Goal: Task Accomplishment & Management: Manage account settings

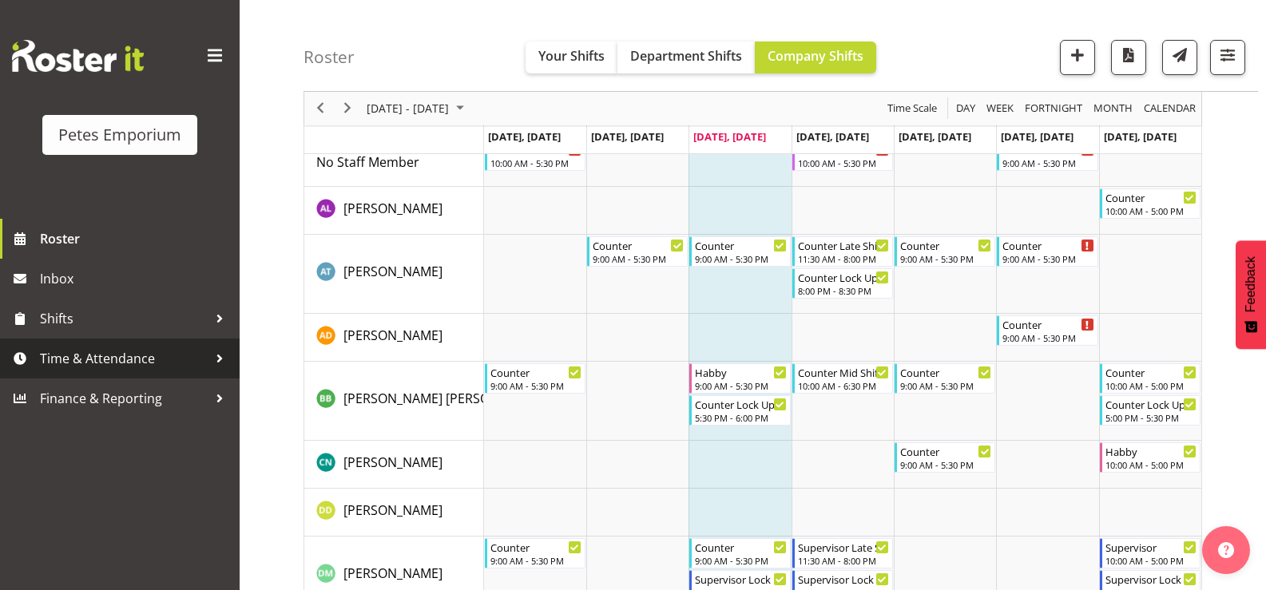
scroll to position [400, 0]
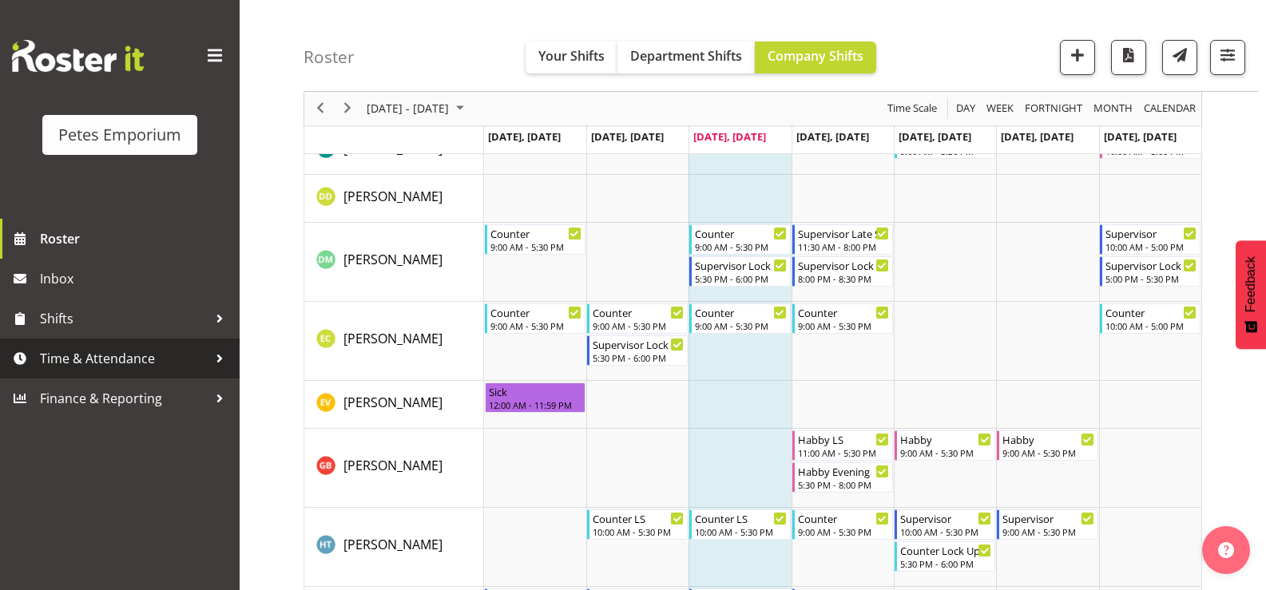
click at [124, 356] on span "Time & Attendance" at bounding box center [124, 359] width 168 height 24
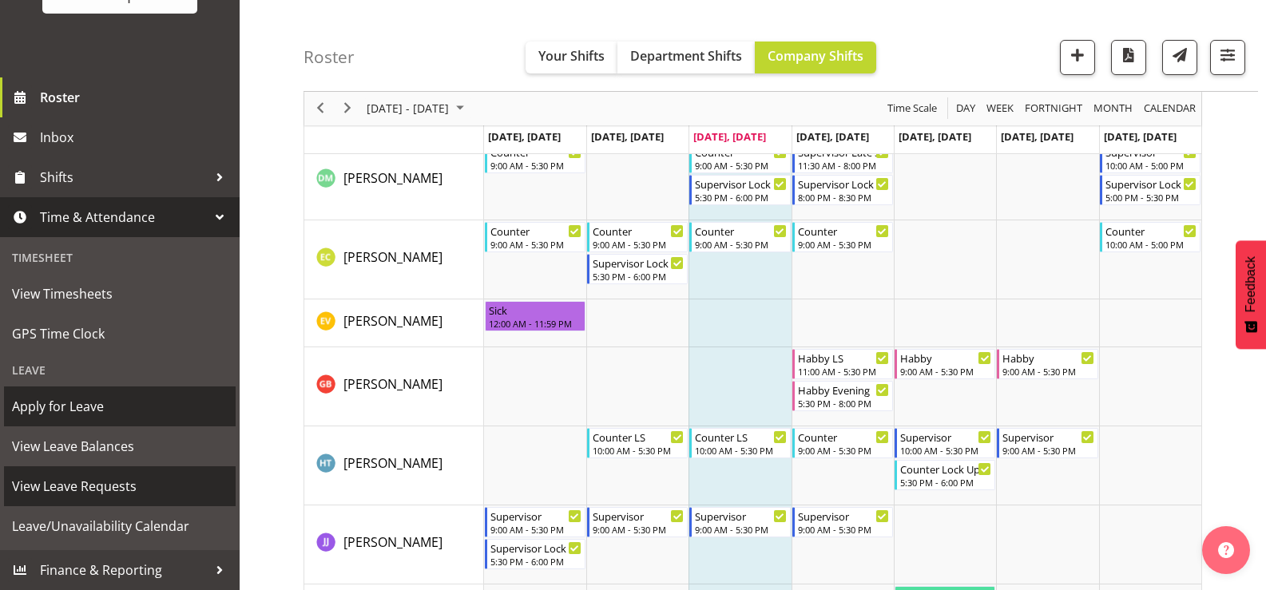
scroll to position [479, 0]
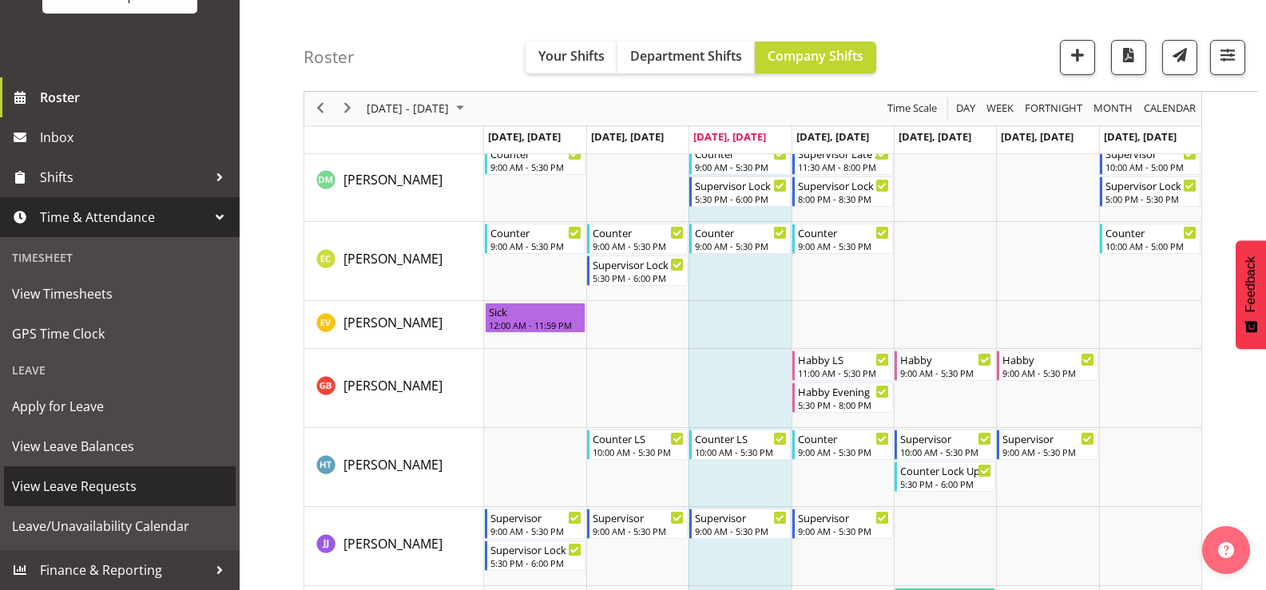
click at [105, 487] on span "View Leave Requests" at bounding box center [120, 487] width 216 height 24
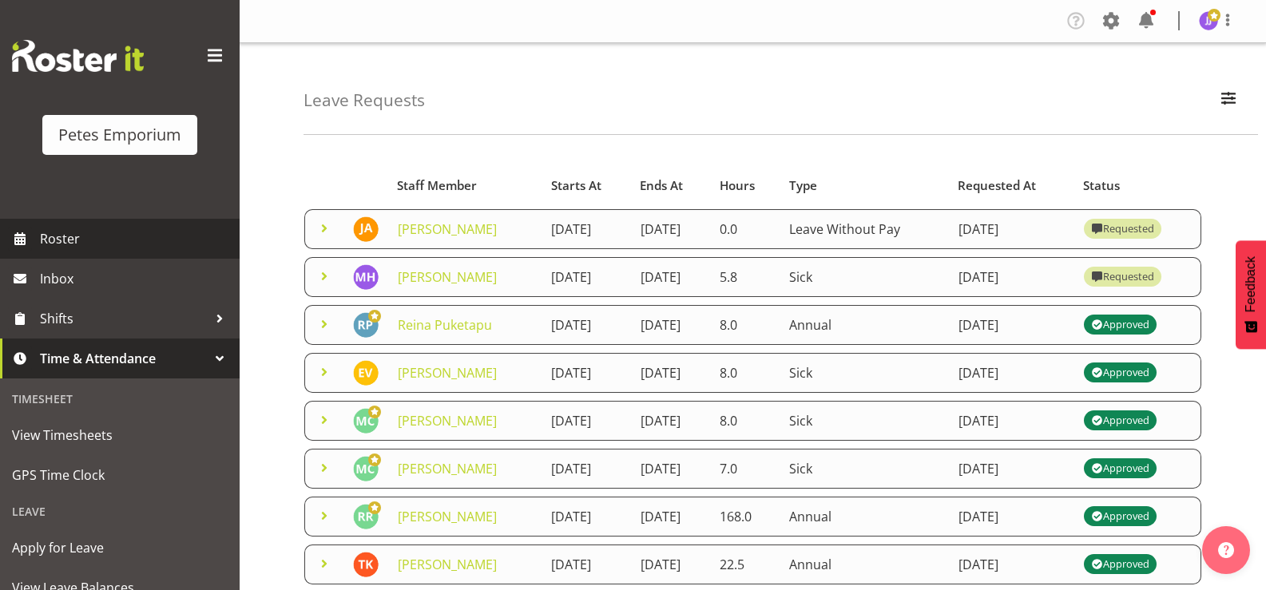
click at [65, 229] on span "Roster" at bounding box center [136, 239] width 192 height 24
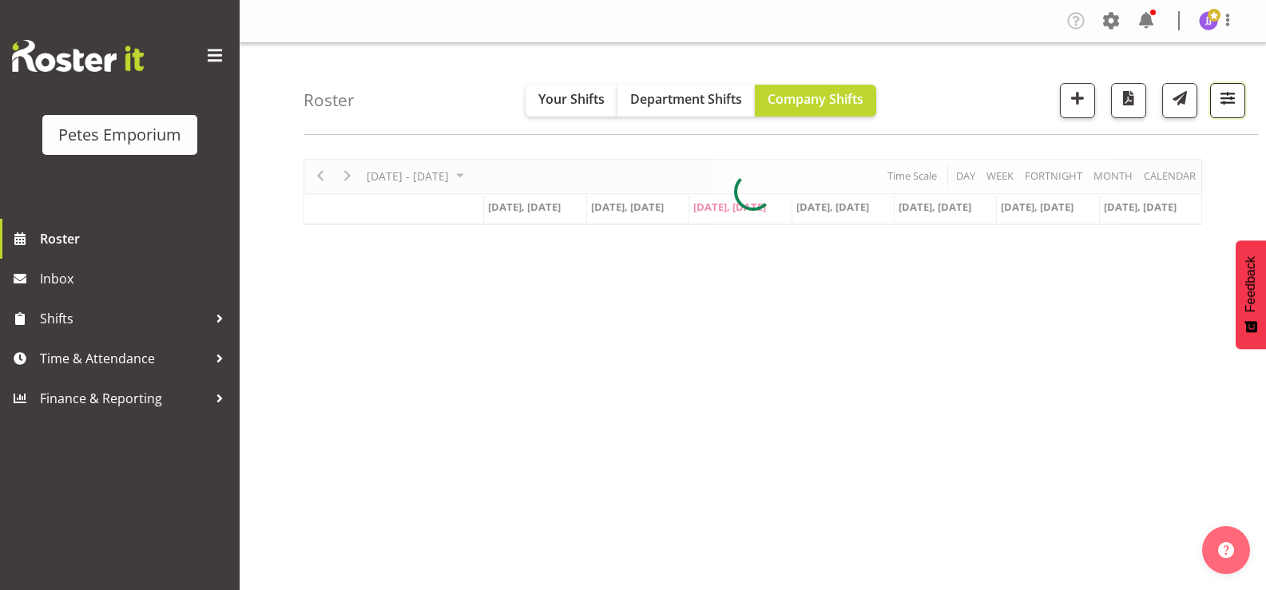
click at [1223, 112] on button "button" at bounding box center [1228, 100] width 35 height 35
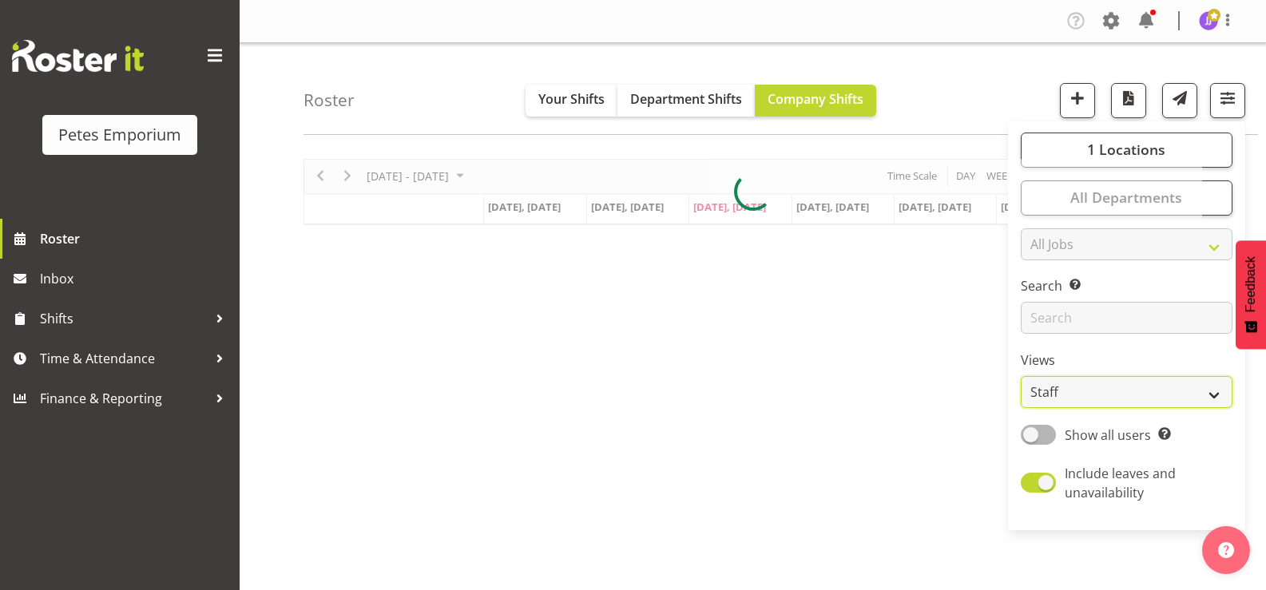
click at [1219, 391] on select "Staff Role Shift - Horizontal Shift - Vertical Staff - Location" at bounding box center [1127, 392] width 212 height 32
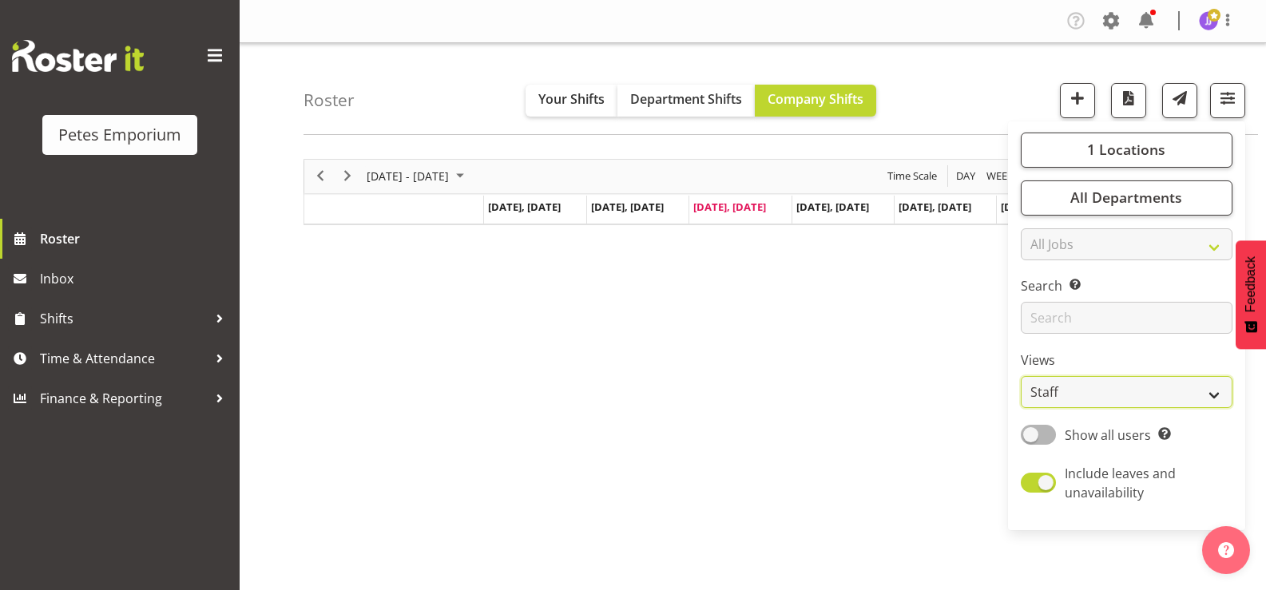
select select "shift"
click at [1022, 376] on select "Staff Role Shift - Horizontal Shift - Vertical Staff - Location" at bounding box center [1127, 392] width 212 height 32
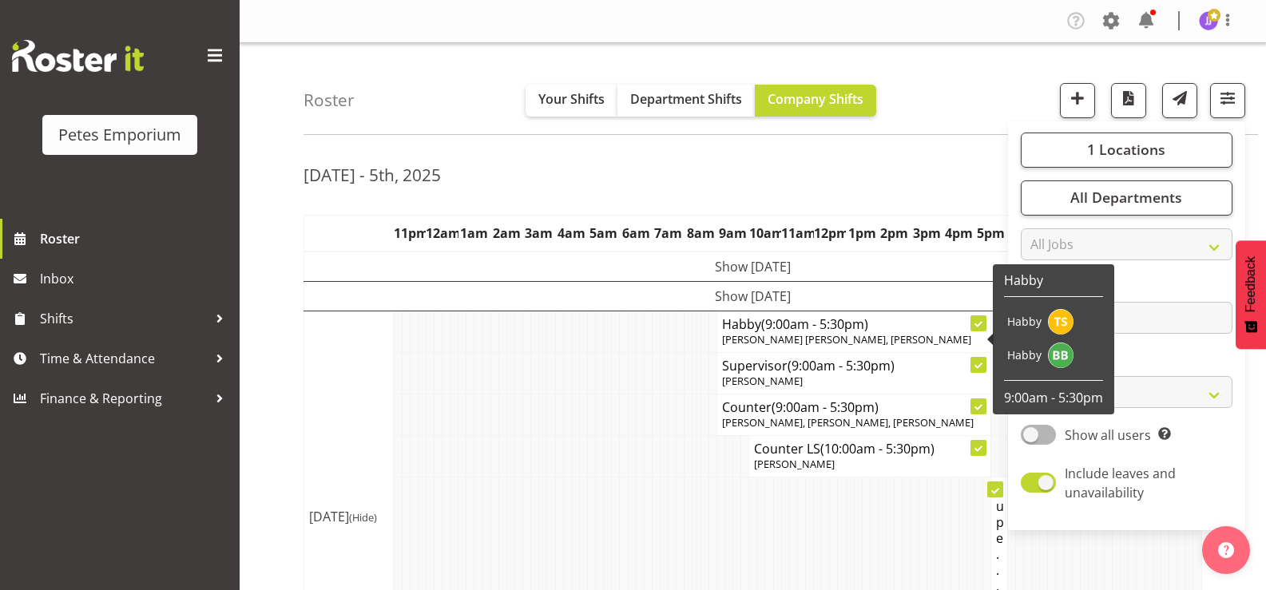
click at [910, 187] on div "Sep 29th - 5th, 2025" at bounding box center [753, 177] width 899 height 37
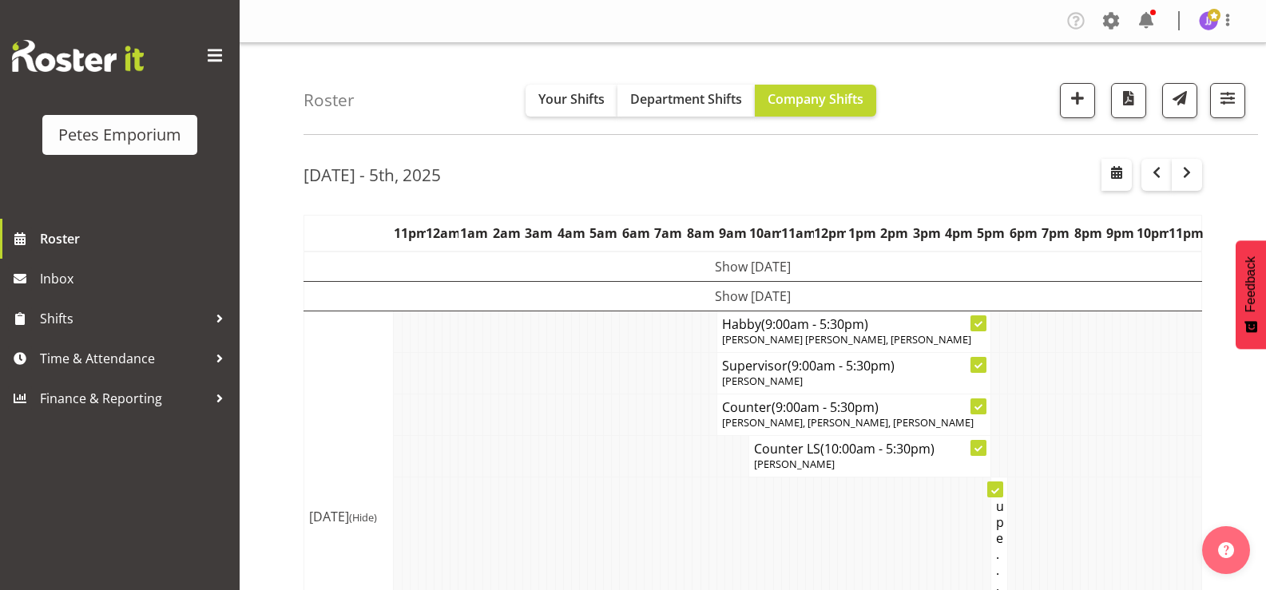
click at [952, 177] on div "Sep 29th - 5th, 2025" at bounding box center [753, 177] width 899 height 37
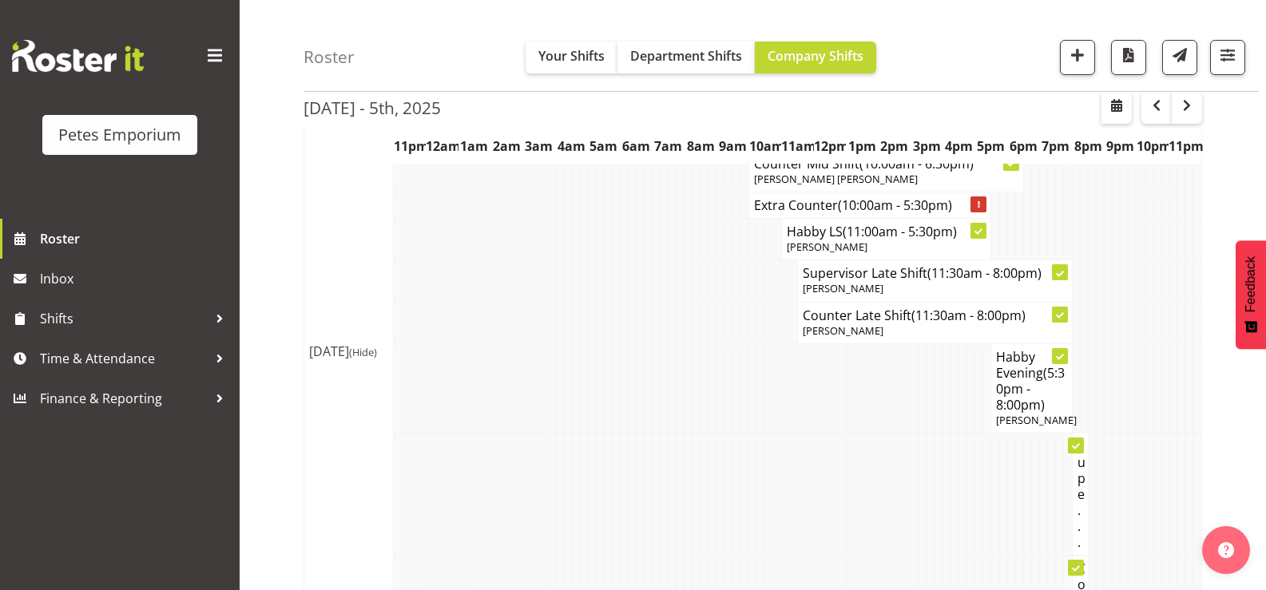
scroll to position [479, 0]
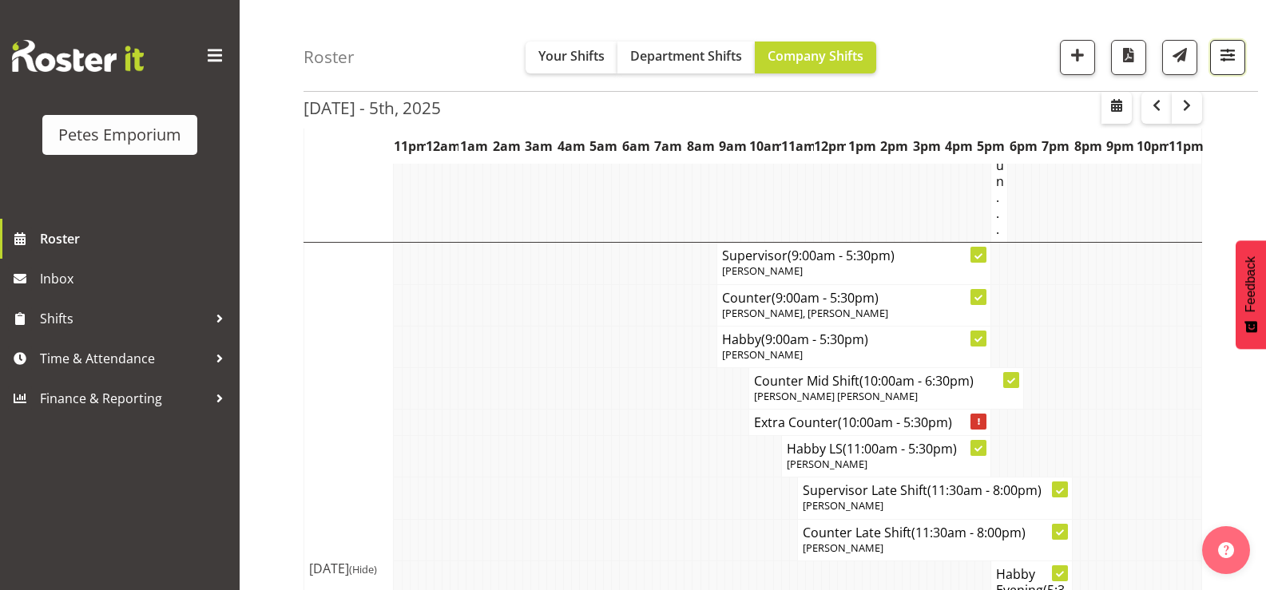
click at [1223, 70] on button "button" at bounding box center [1228, 57] width 35 height 35
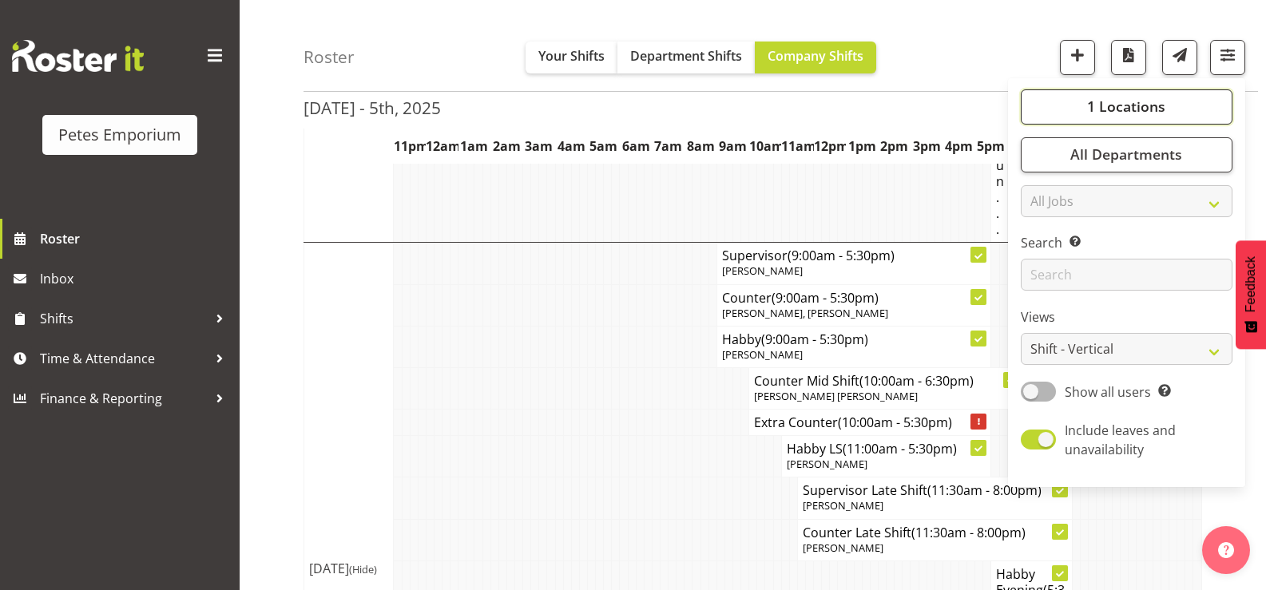
click at [1065, 111] on button "1 Locations" at bounding box center [1127, 106] width 212 height 35
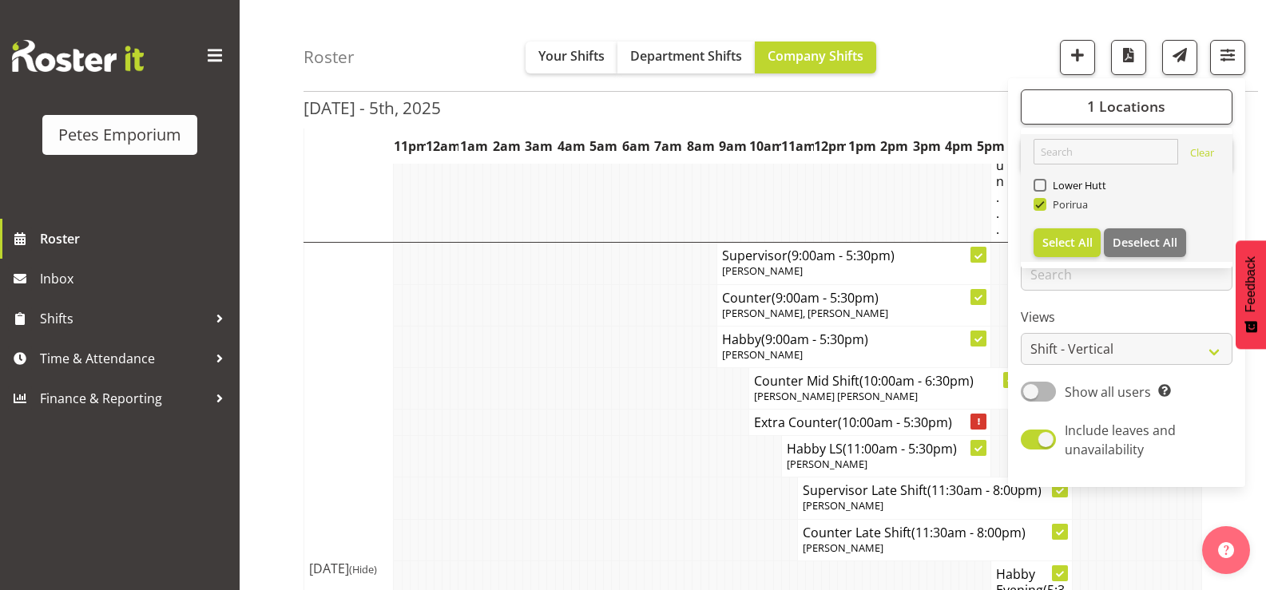
click at [1040, 203] on span at bounding box center [1040, 204] width 13 height 13
click at [1040, 203] on input "Porirua" at bounding box center [1039, 205] width 10 height 10
checkbox input "false"
click at [1043, 186] on span at bounding box center [1040, 185] width 13 height 13
click at [1043, 186] on input "Lower Hutt" at bounding box center [1039, 186] width 10 height 10
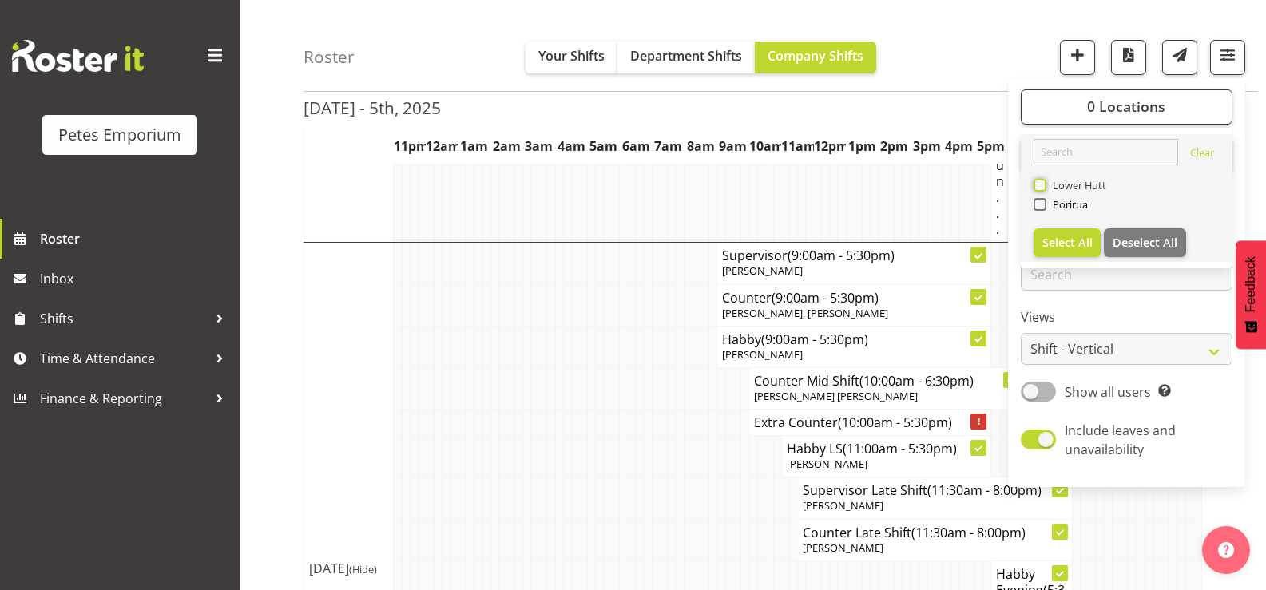
checkbox input "true"
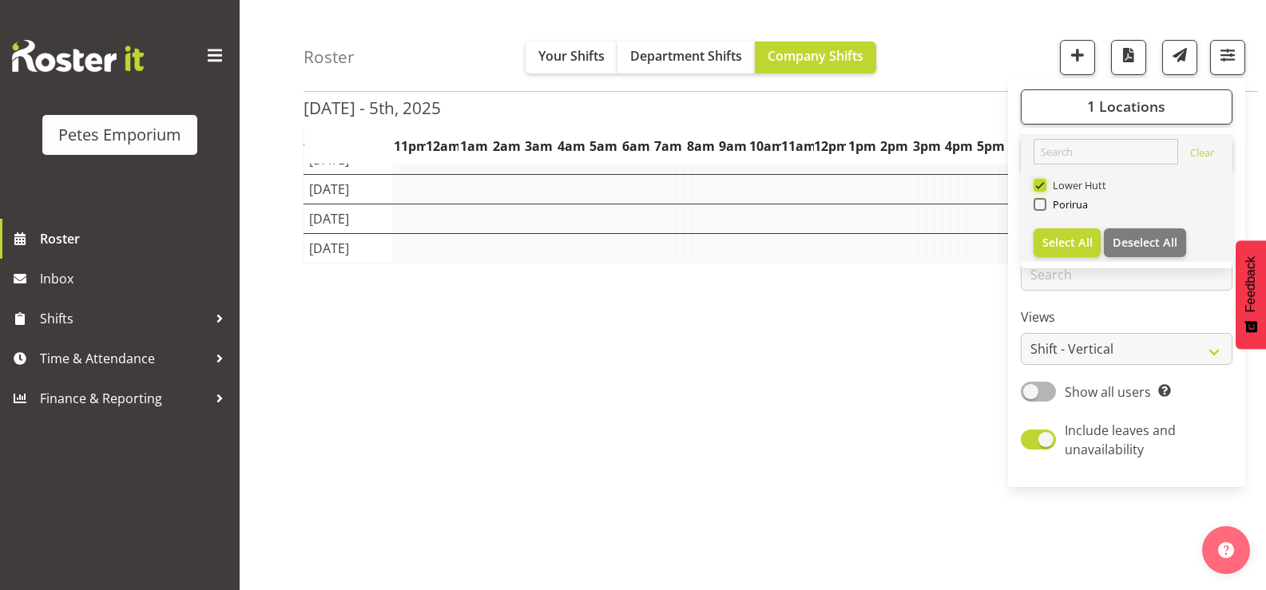
scroll to position [196, 0]
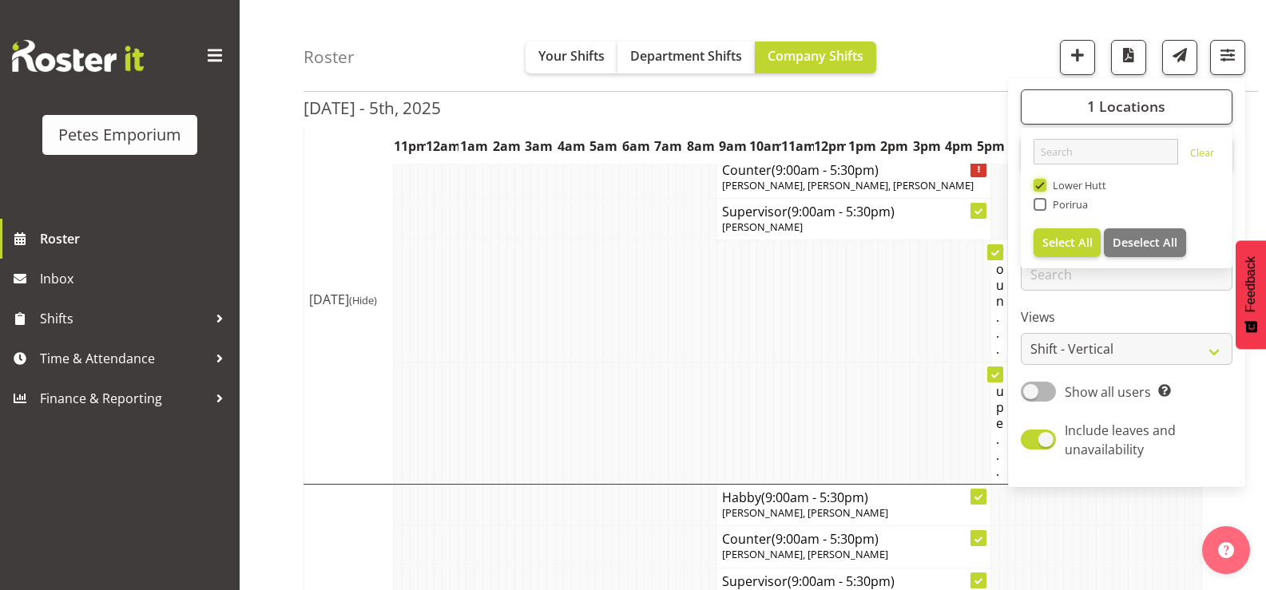
scroll to position [479, 0]
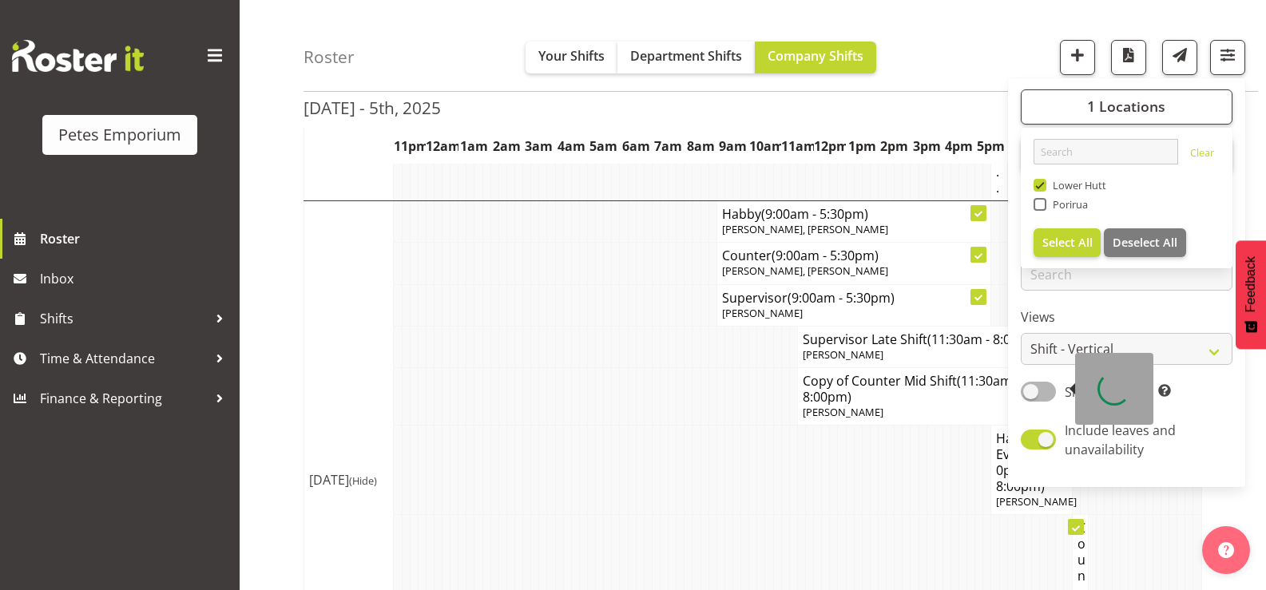
click at [585, 482] on td at bounding box center [583, 470] width 8 height 89
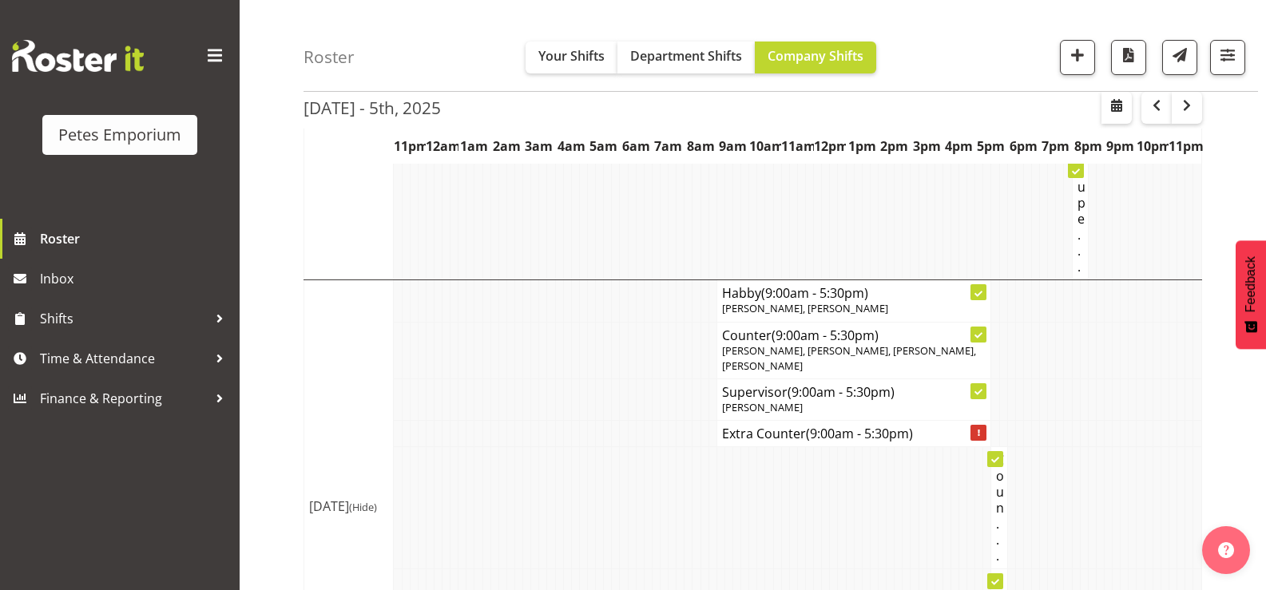
scroll to position [1039, 0]
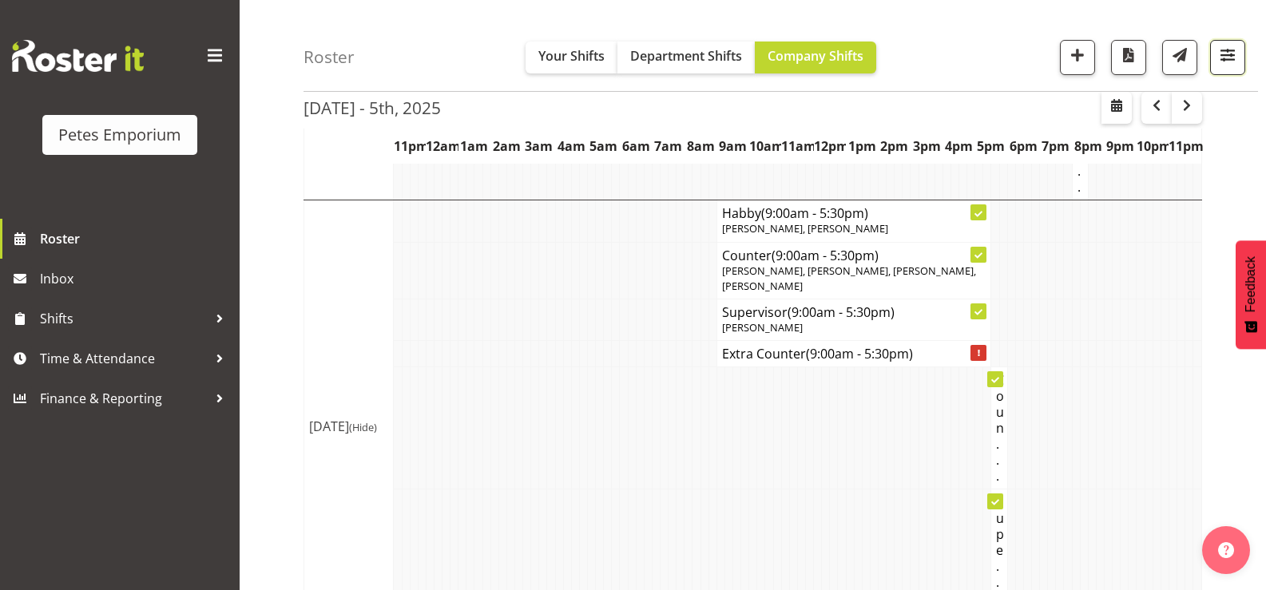
click at [1224, 60] on span "button" at bounding box center [1228, 55] width 21 height 21
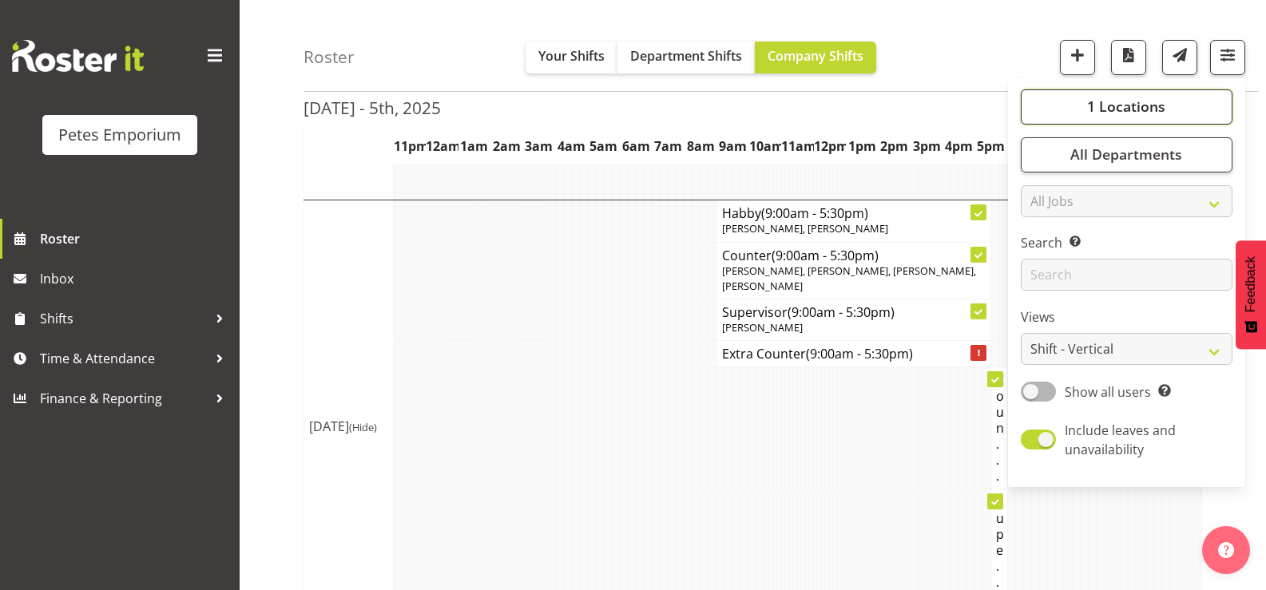
click at [1086, 112] on button "1 Locations" at bounding box center [1127, 106] width 212 height 35
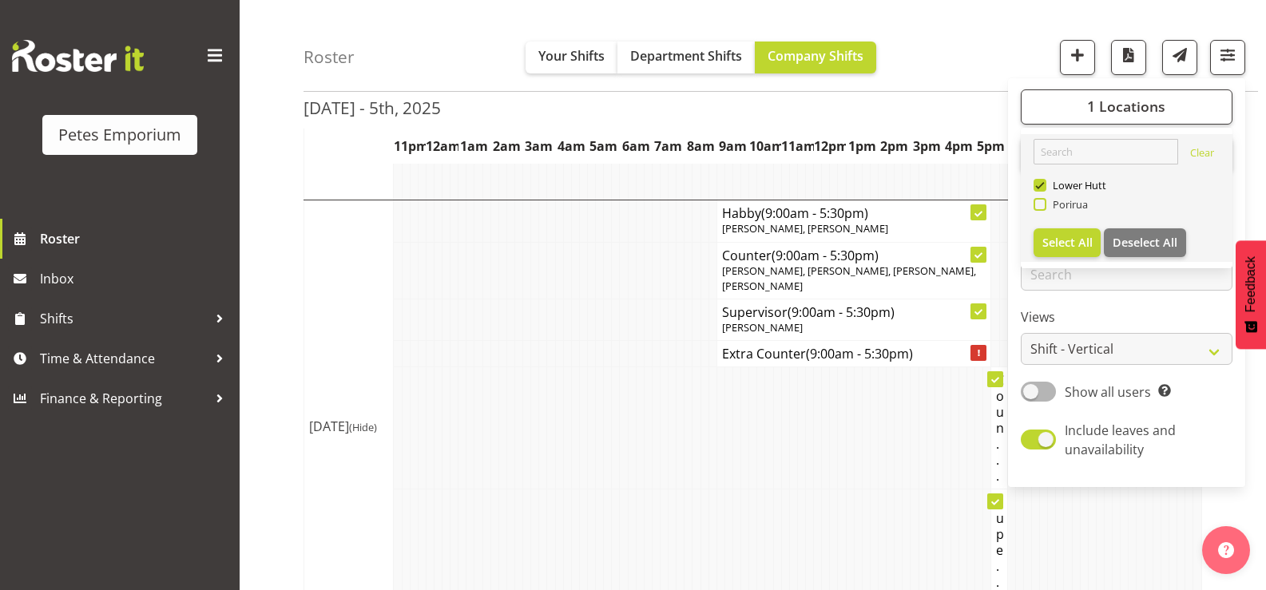
click at [1041, 205] on span at bounding box center [1040, 204] width 13 height 13
click at [1041, 205] on input "Porirua" at bounding box center [1039, 205] width 10 height 10
checkbox input "true"
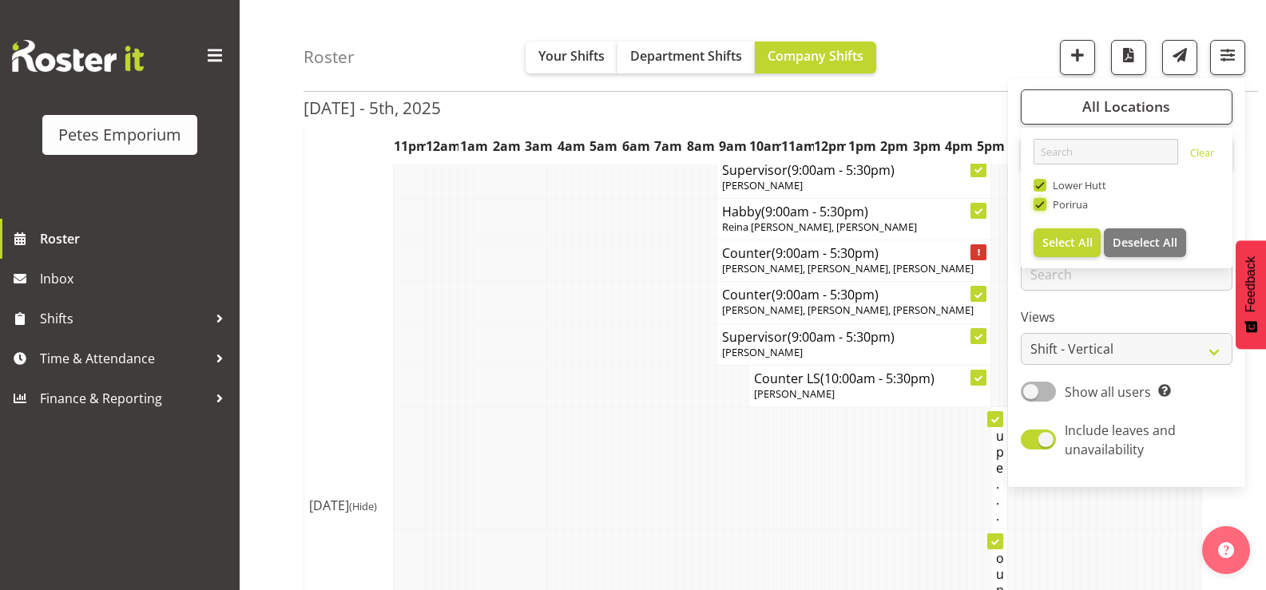
scroll to position [1039, 0]
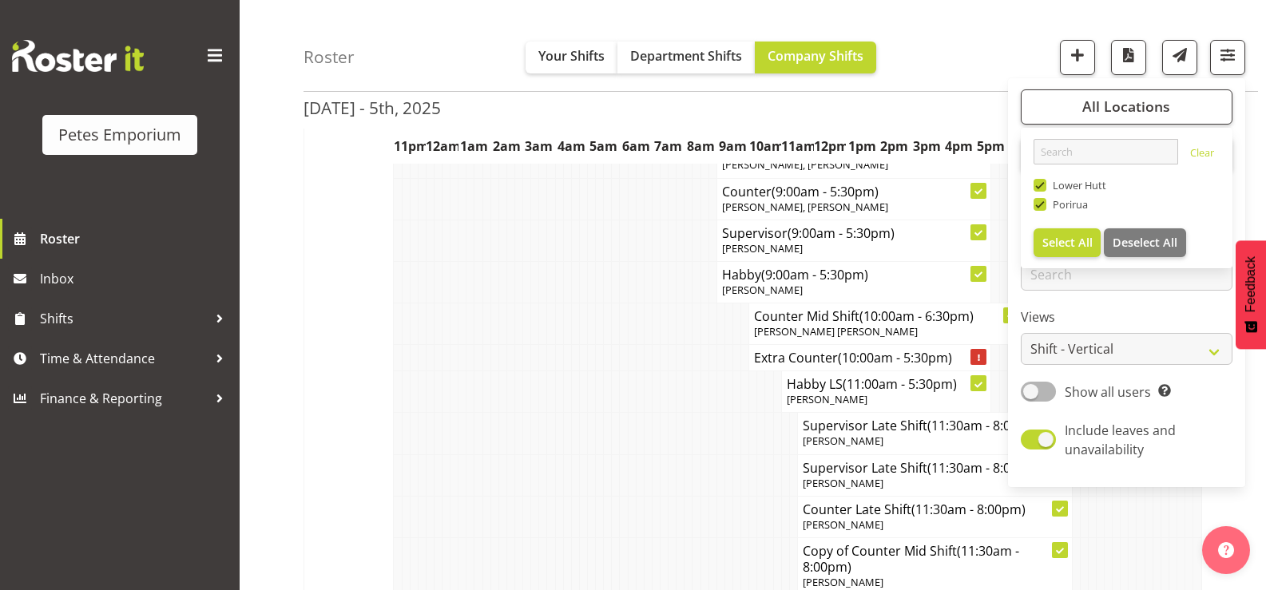
click at [491, 431] on td at bounding box center [495, 434] width 8 height 42
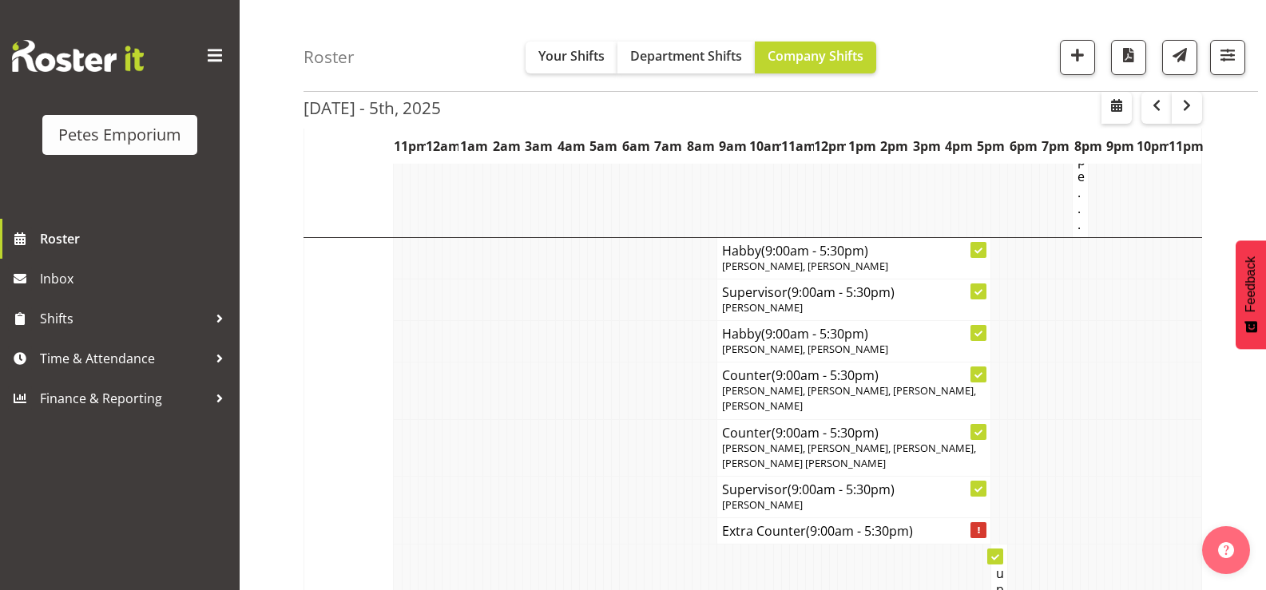
scroll to position [1998, 0]
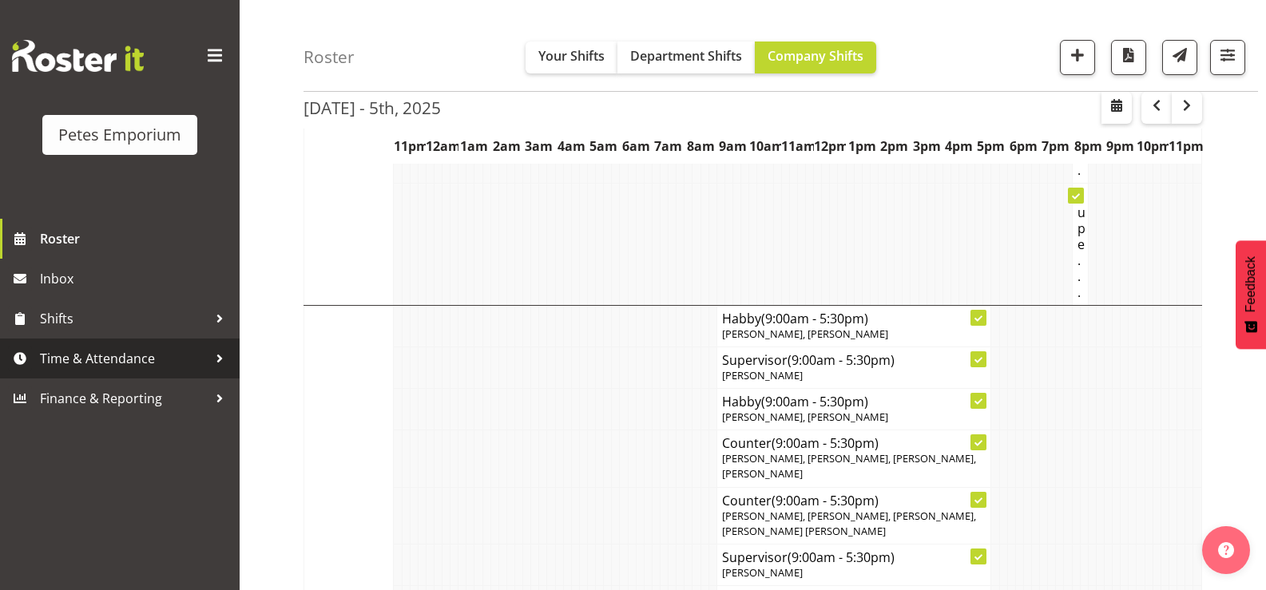
click at [102, 360] on span "Time & Attendance" at bounding box center [124, 359] width 168 height 24
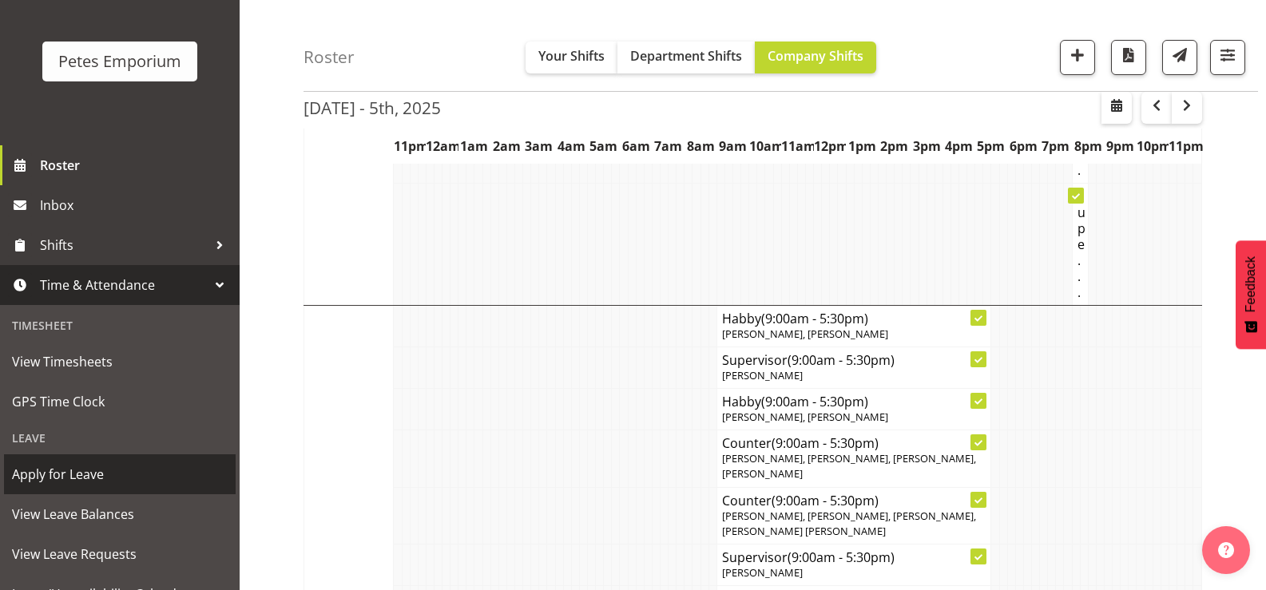
scroll to position [141, 0]
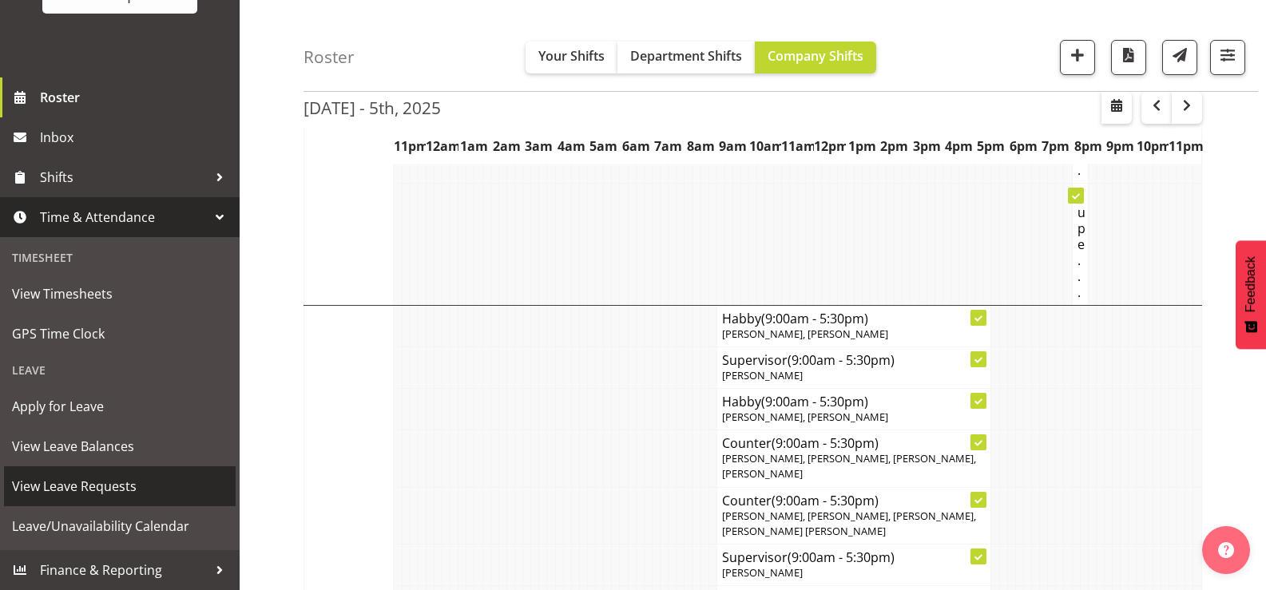
click at [110, 489] on span "View Leave Requests" at bounding box center [120, 487] width 216 height 24
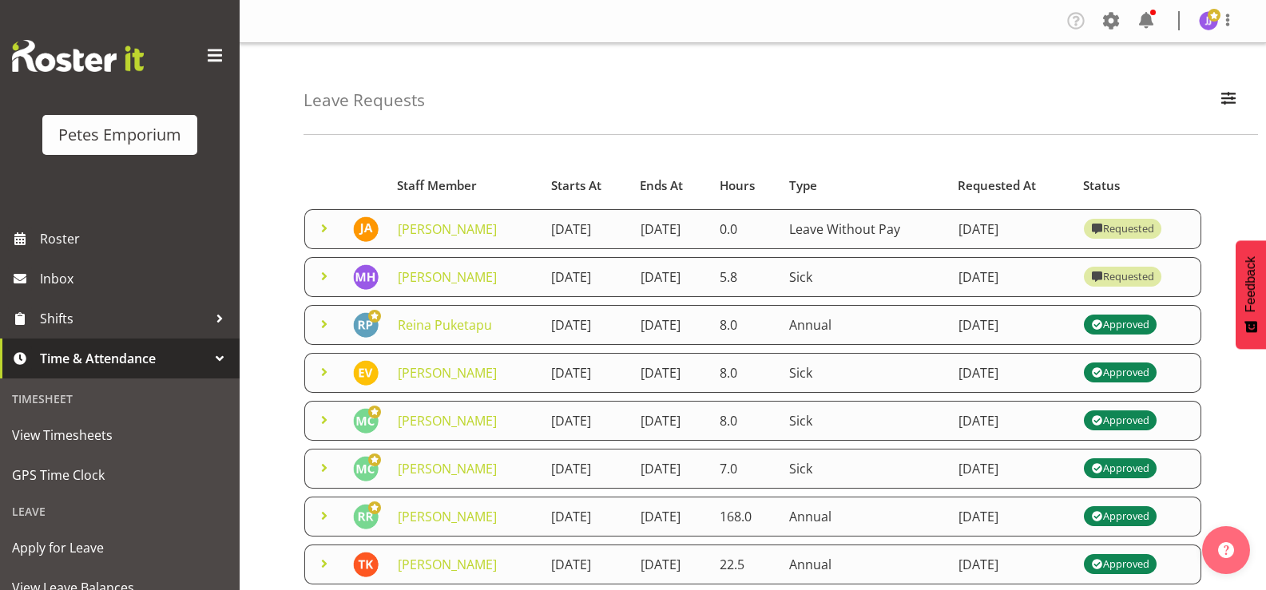
click at [319, 238] on span at bounding box center [324, 228] width 19 height 19
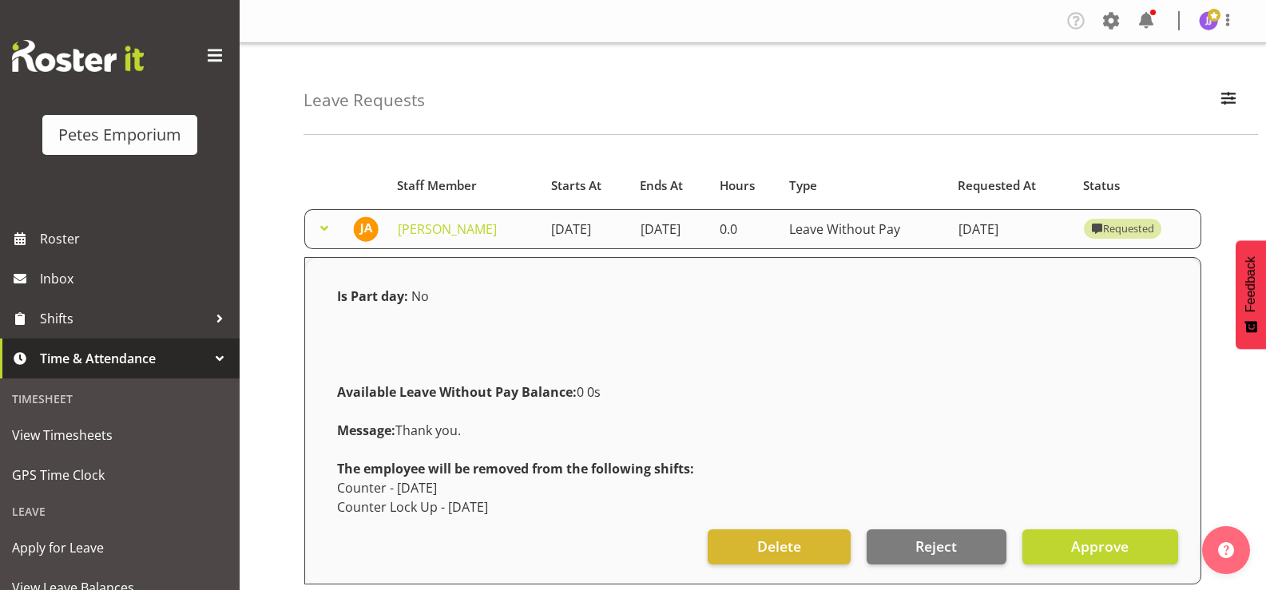
click at [319, 238] on span at bounding box center [324, 228] width 19 height 19
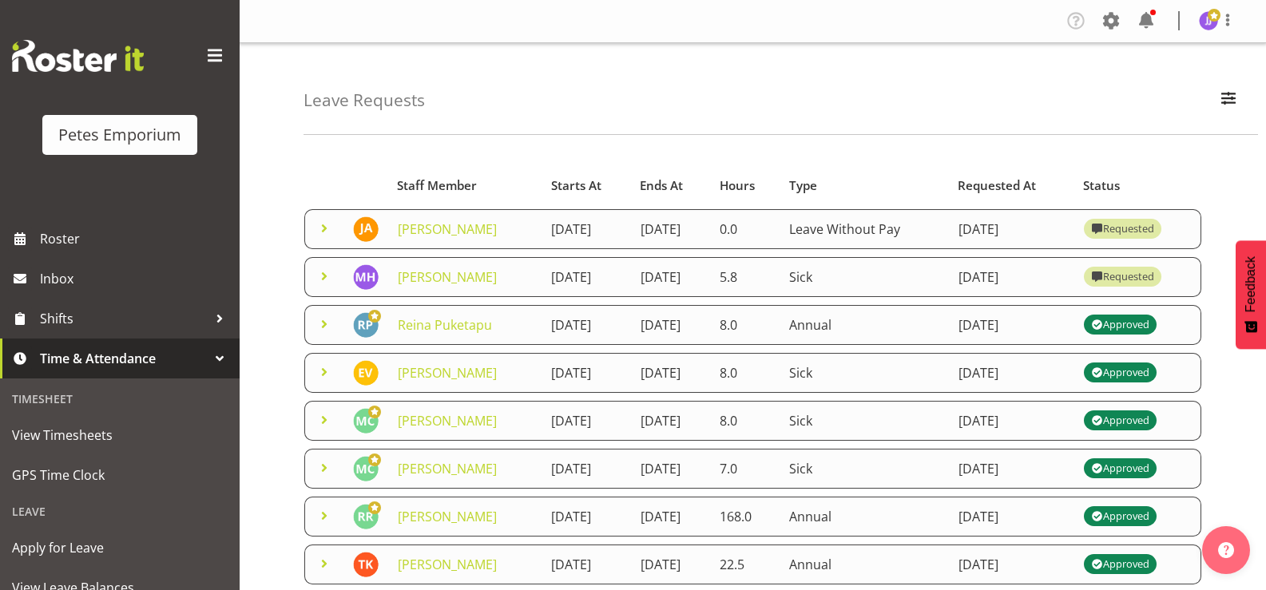
click at [324, 286] on span at bounding box center [324, 276] width 19 height 19
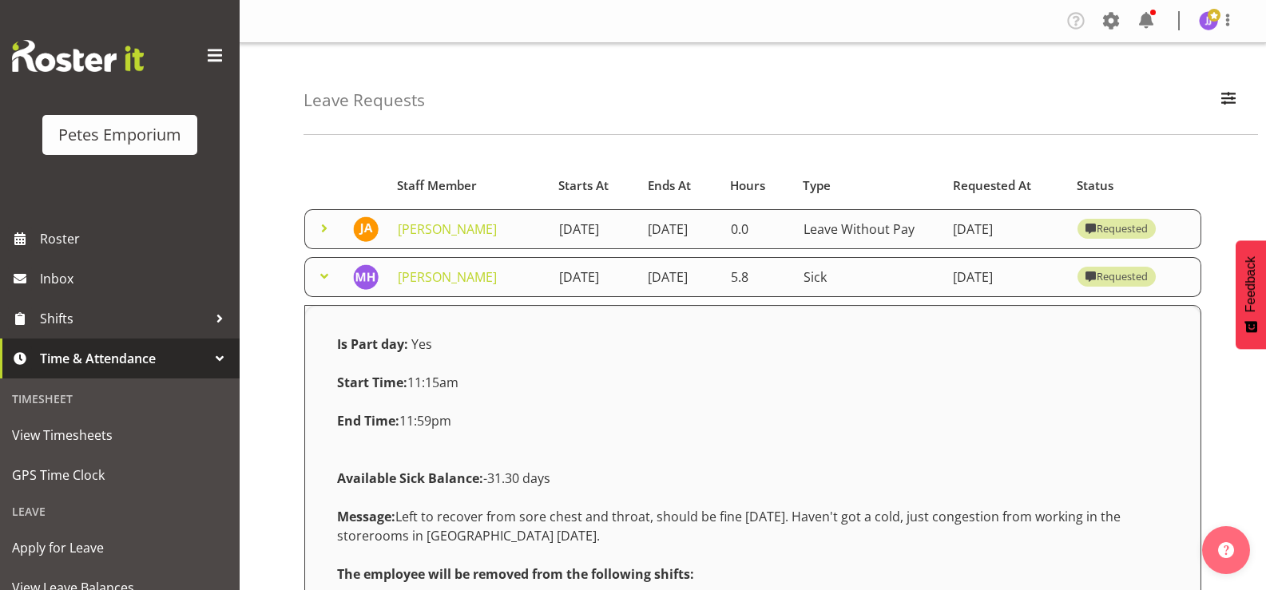
click at [324, 286] on span at bounding box center [324, 276] width 19 height 19
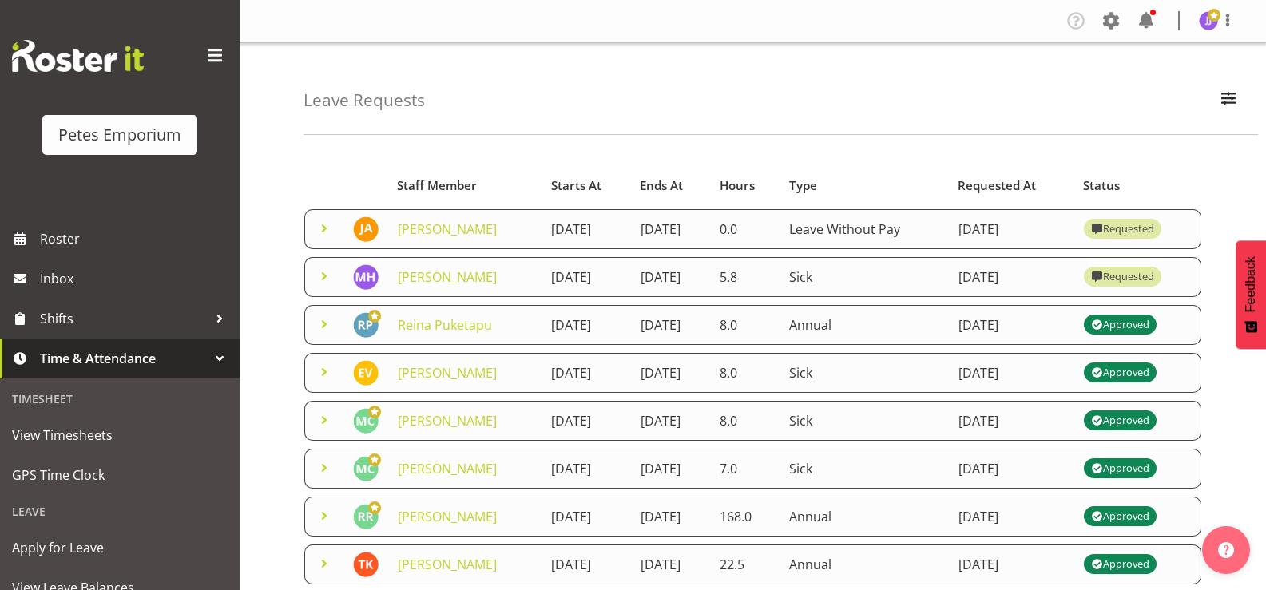
click at [323, 286] on span at bounding box center [324, 276] width 19 height 19
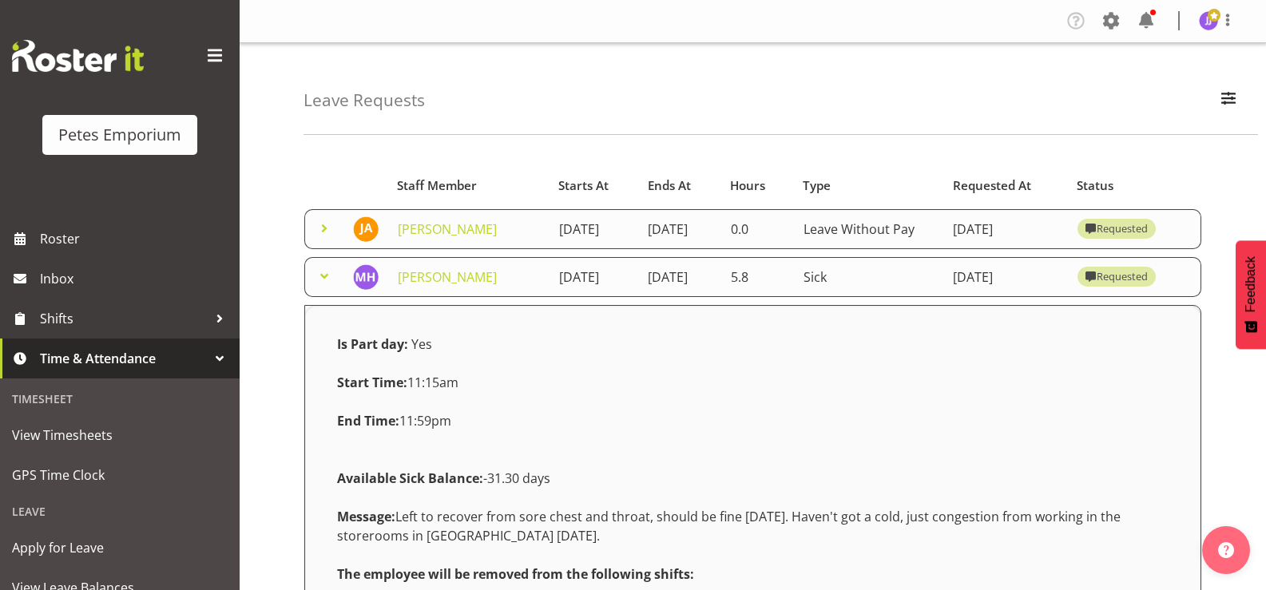
click at [323, 286] on span at bounding box center [324, 276] width 19 height 19
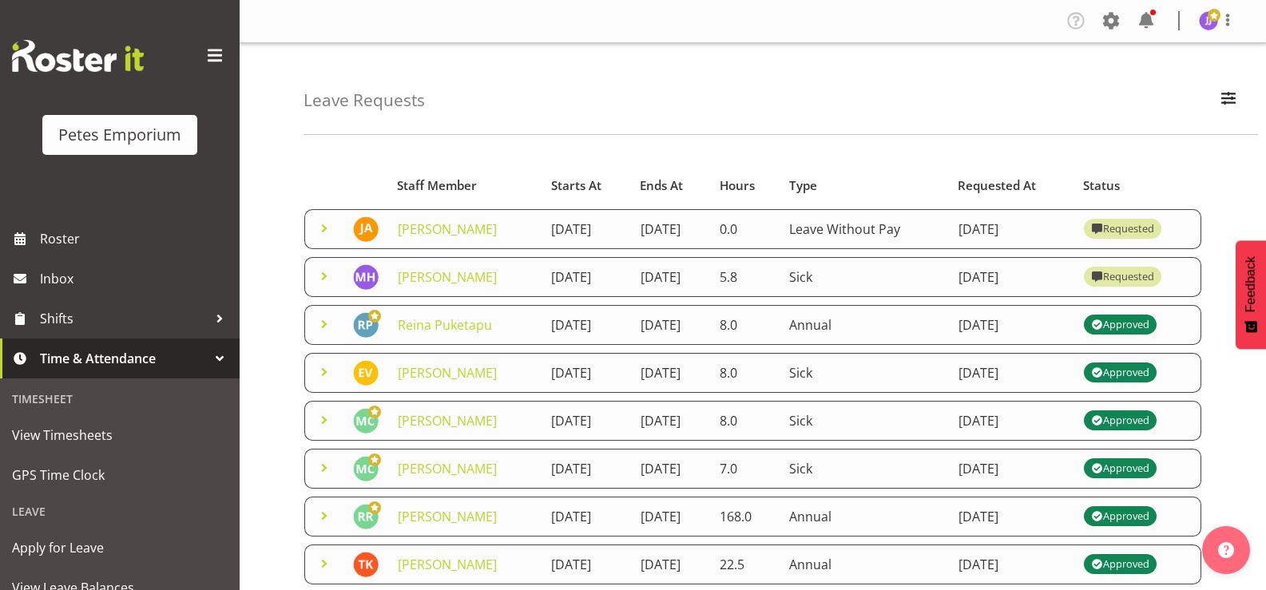
click at [319, 237] on span at bounding box center [324, 228] width 19 height 19
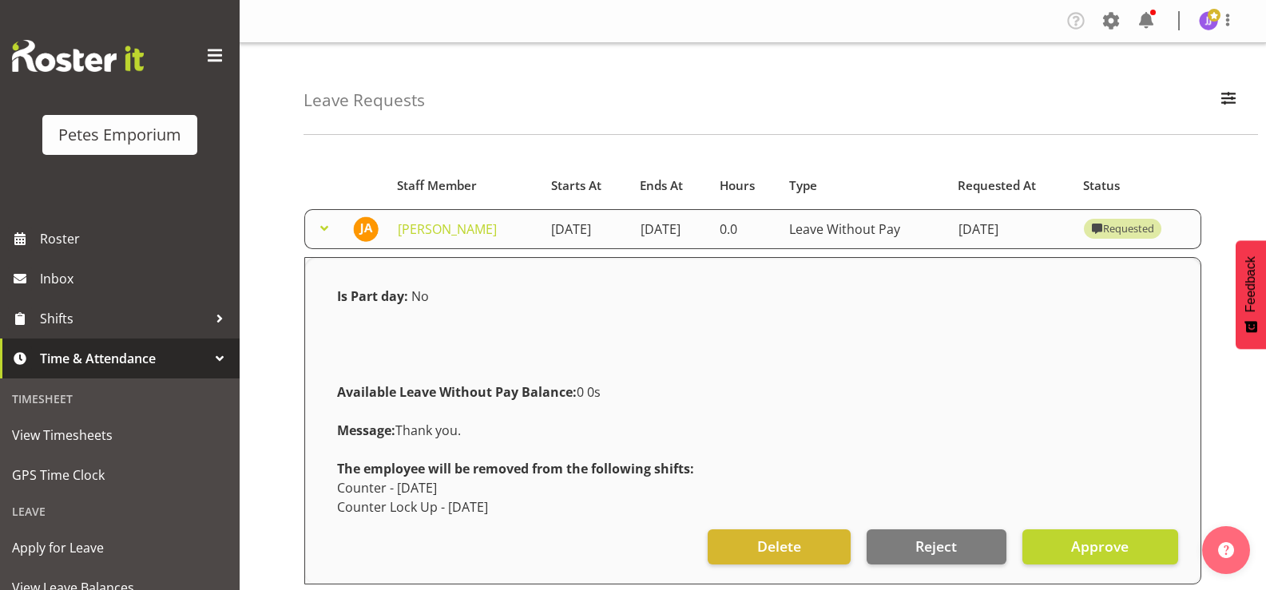
click at [319, 237] on span at bounding box center [324, 228] width 19 height 19
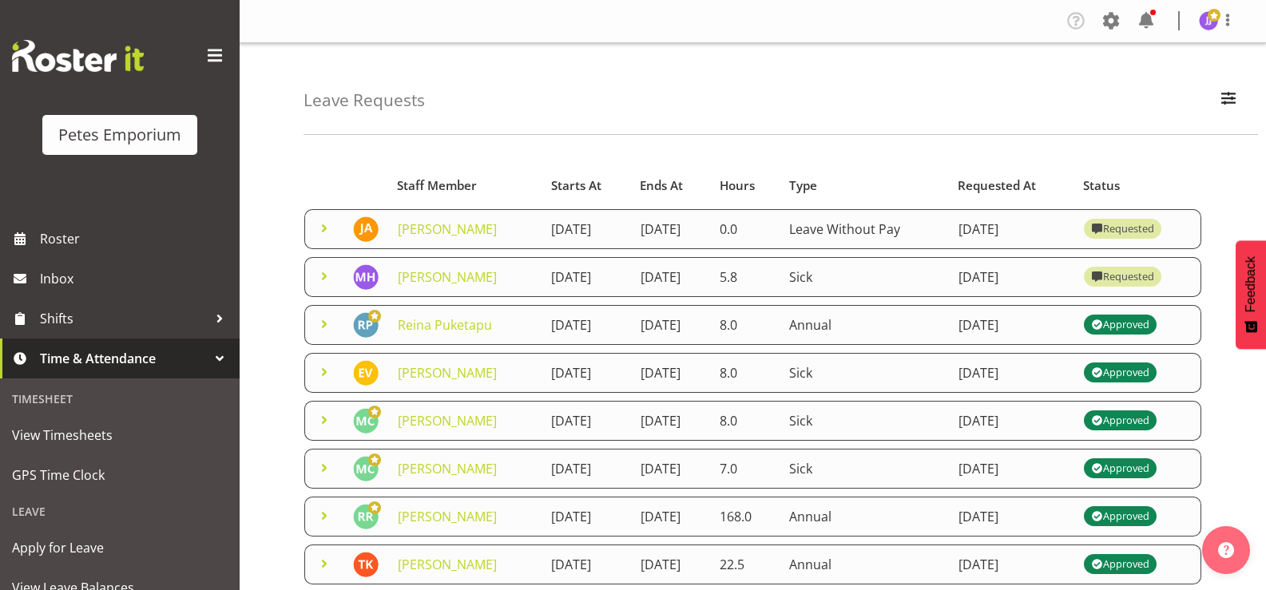
click at [325, 286] on span at bounding box center [324, 276] width 19 height 19
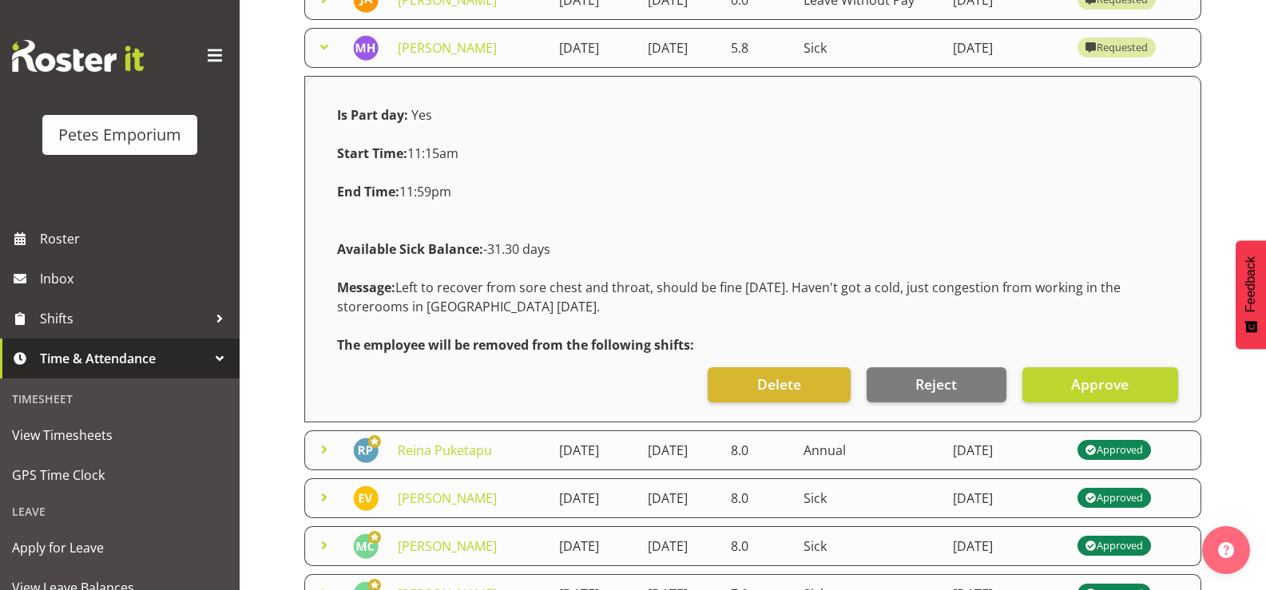
scroll to position [240, 0]
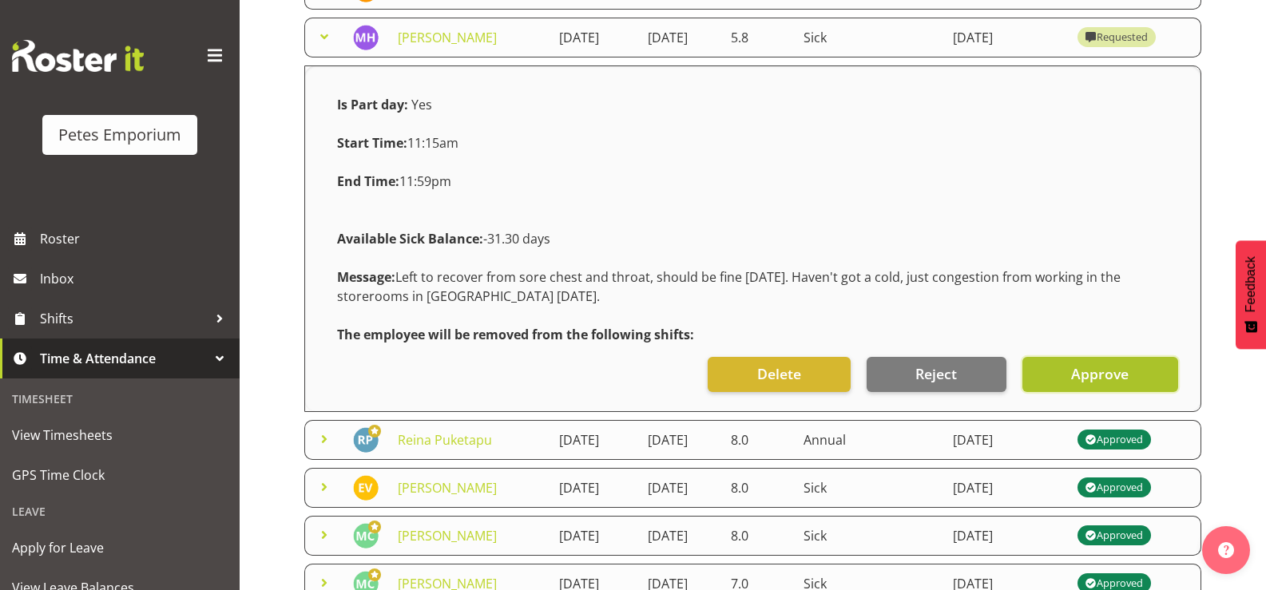
click at [1098, 384] on span "Approve" at bounding box center [1101, 374] width 58 height 21
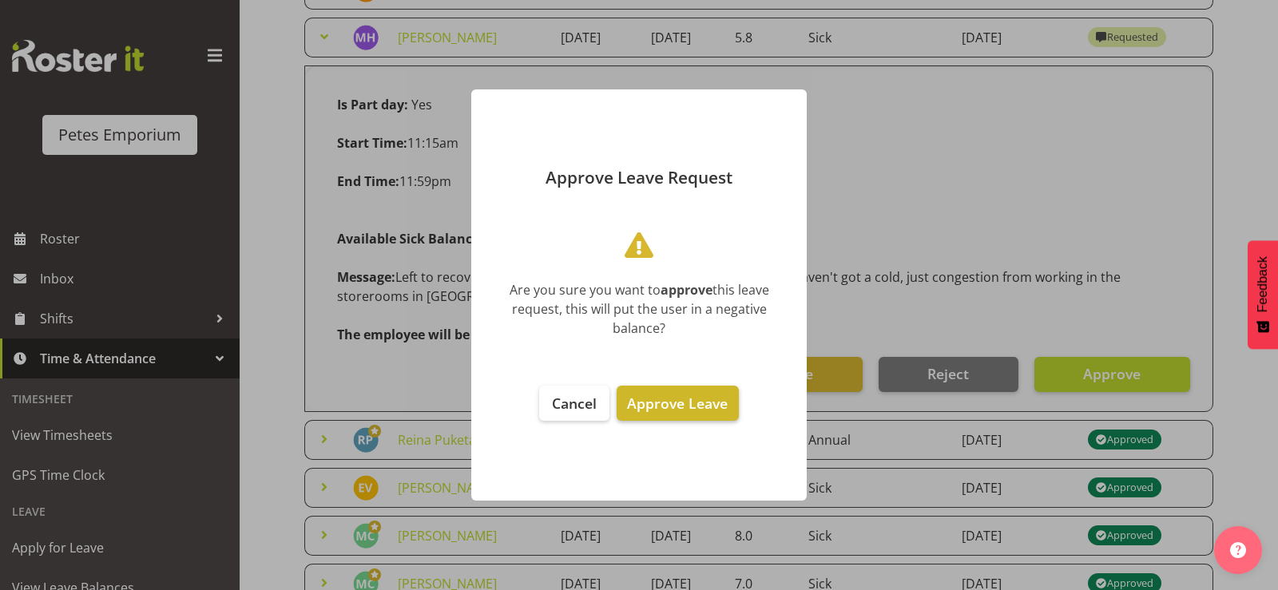
click at [686, 402] on span "Approve Leave" at bounding box center [677, 403] width 101 height 19
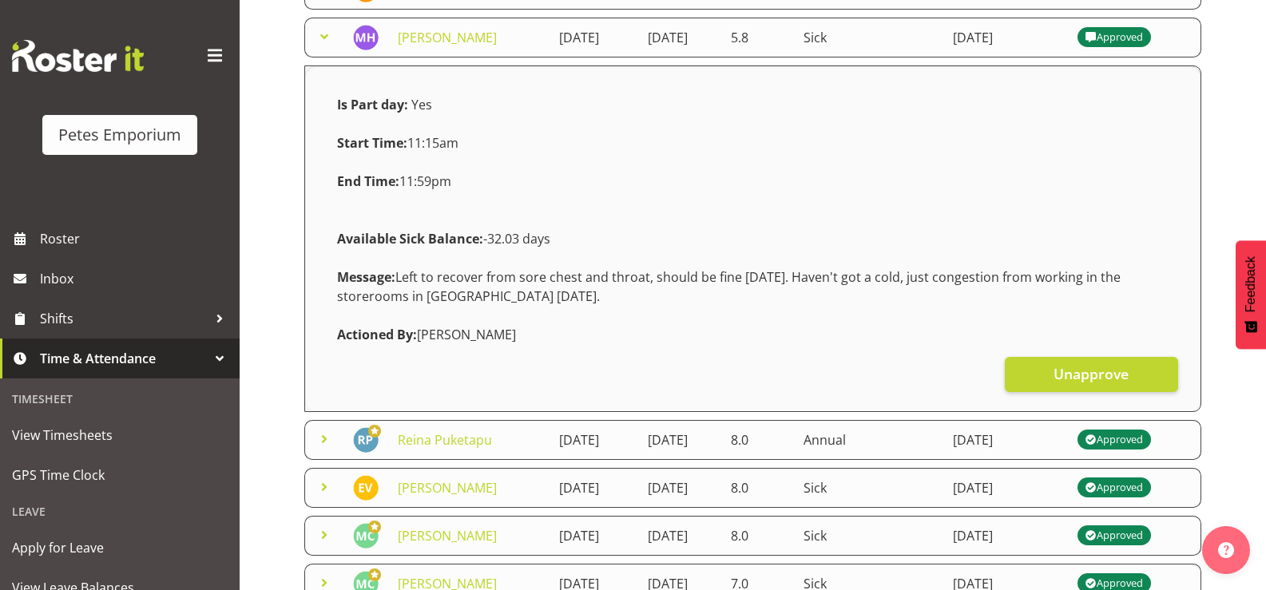
click at [319, 46] on span at bounding box center [324, 36] width 19 height 19
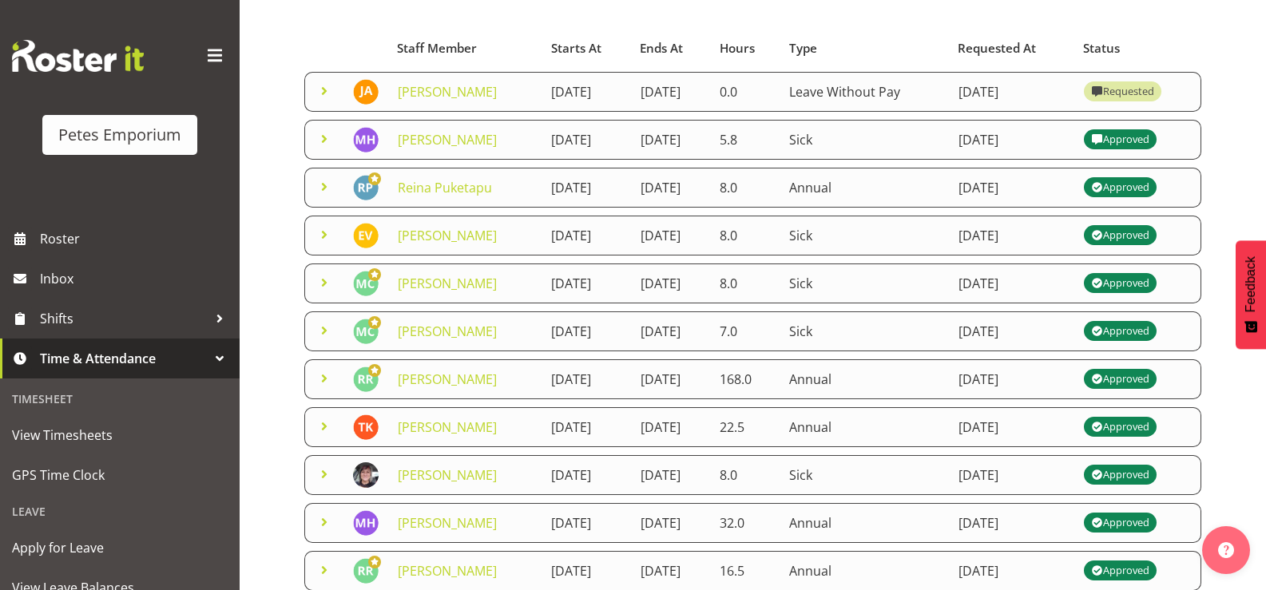
scroll to position [80, 0]
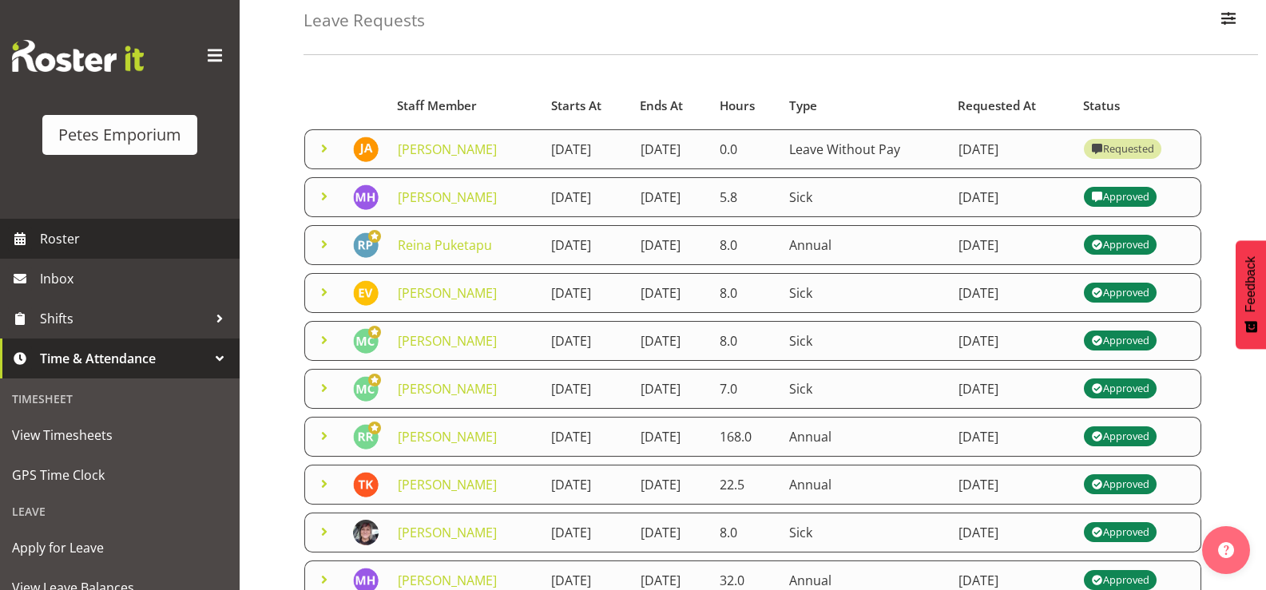
click at [94, 241] on span "Roster" at bounding box center [136, 239] width 192 height 24
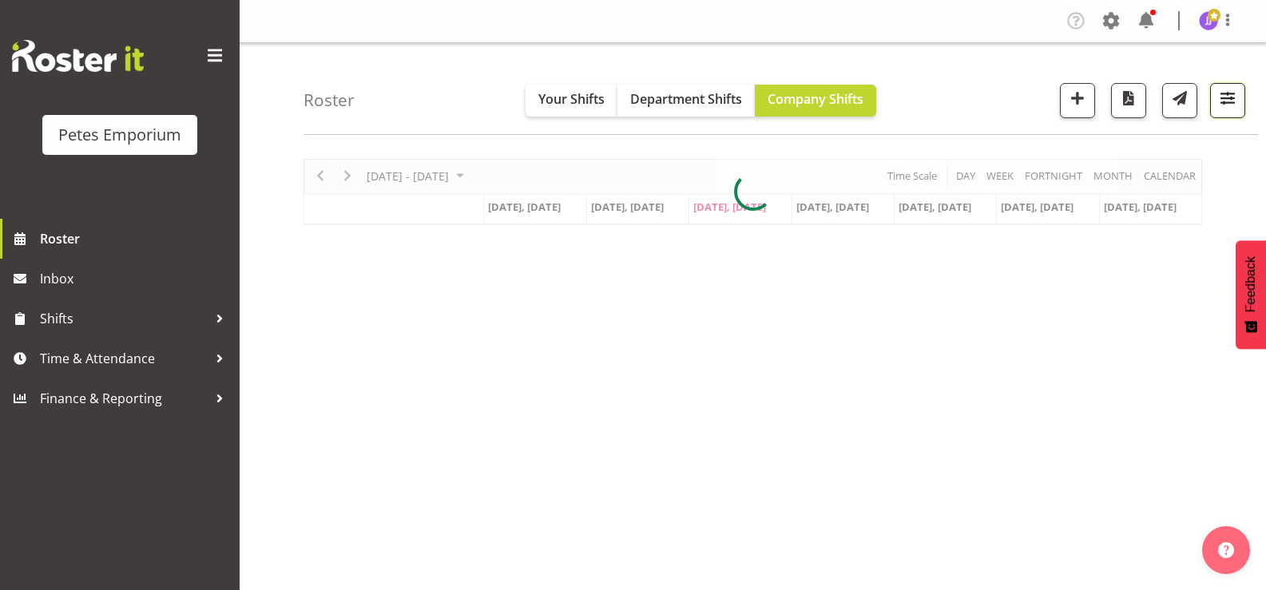
click at [1219, 100] on span "button" at bounding box center [1228, 98] width 21 height 21
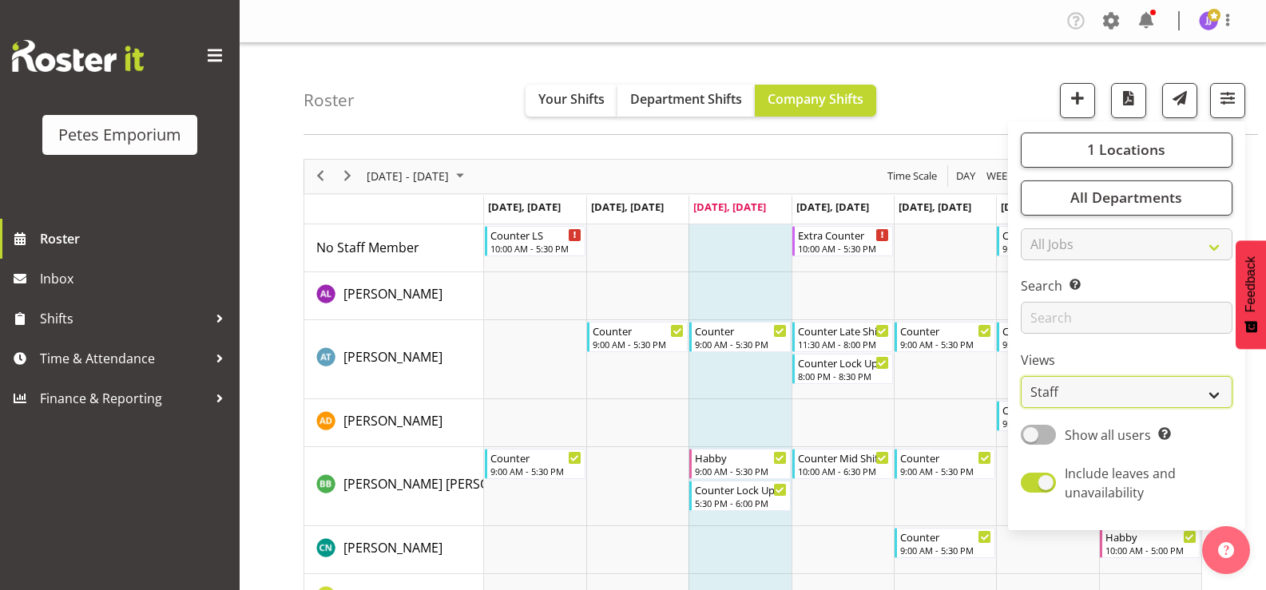
click at [1214, 395] on select "Staff Role Shift - Horizontal Shift - Vertical Staff - Location" at bounding box center [1127, 392] width 212 height 32
select select "shift"
click at [1022, 376] on select "Staff Role Shift - Horizontal Shift - Vertical Staff - Location" at bounding box center [1127, 392] width 212 height 32
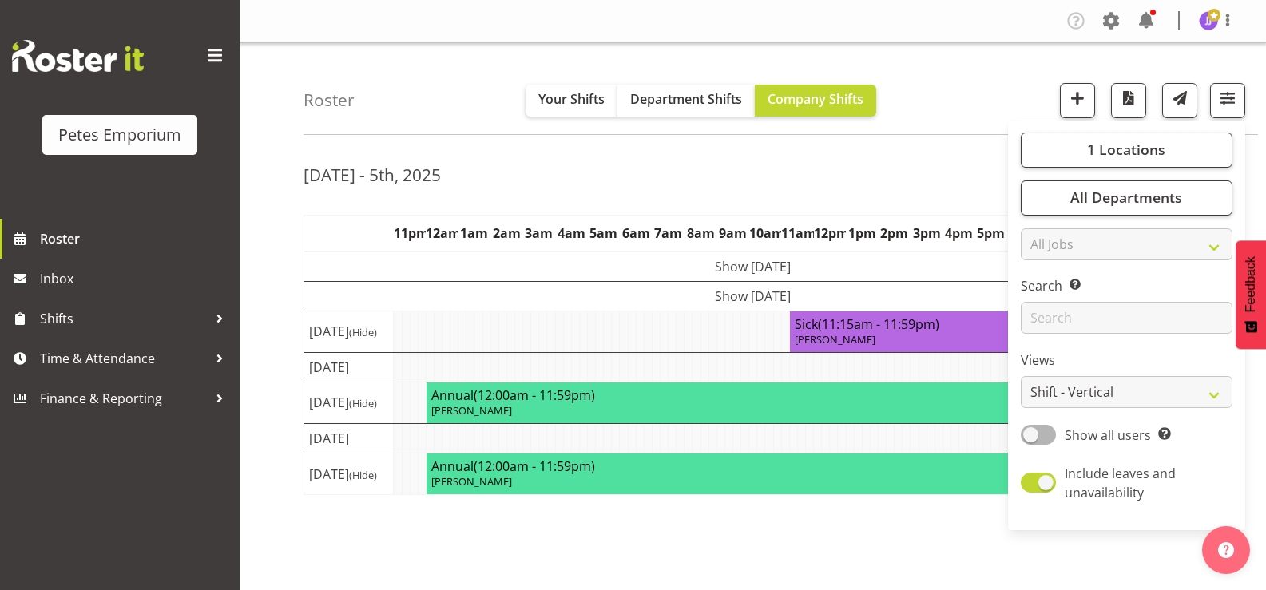
click at [929, 168] on div "Sep 29th - 5th, 2025" at bounding box center [753, 177] width 899 height 37
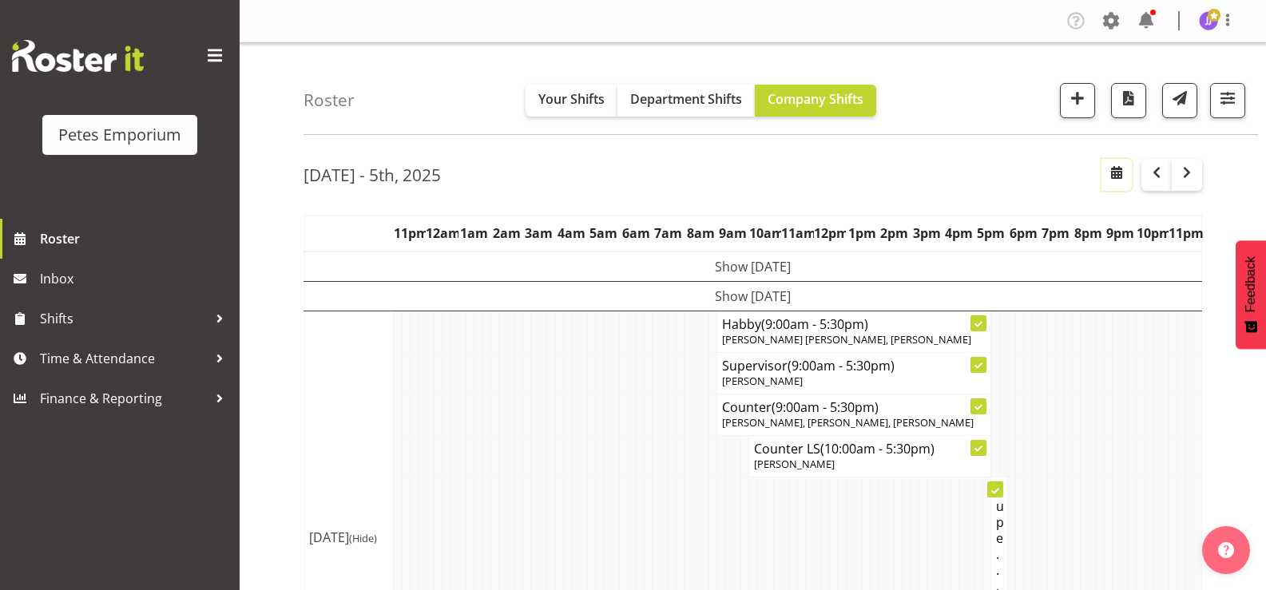
click at [1109, 175] on span "button" at bounding box center [1116, 172] width 19 height 19
select select "9"
select select "2025"
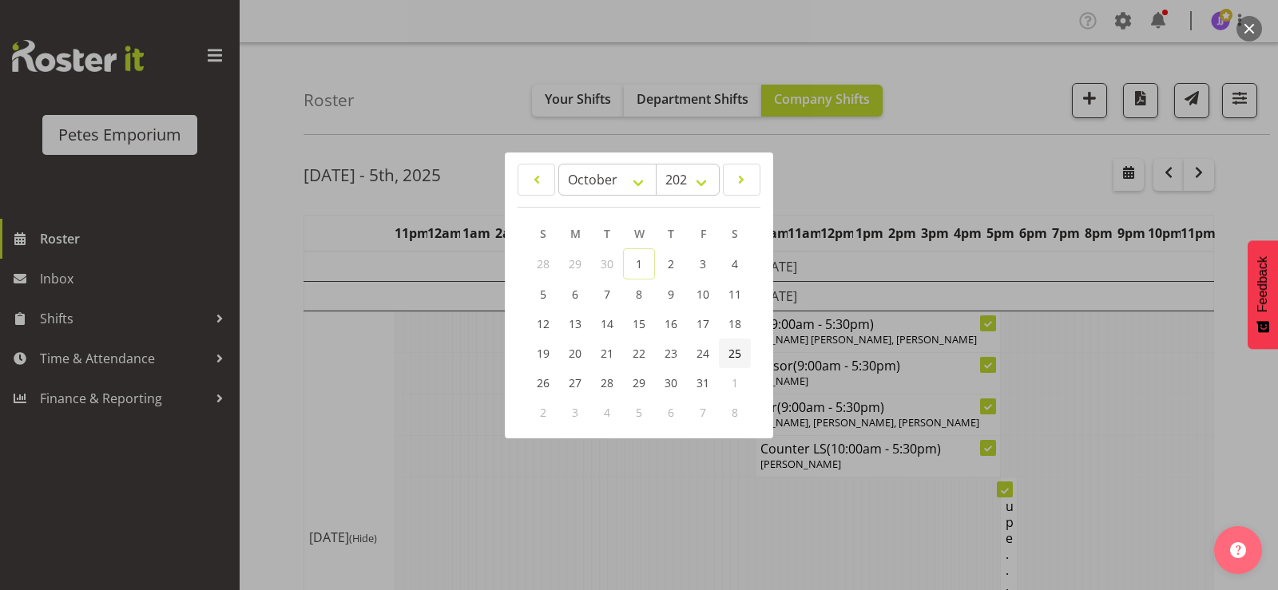
click at [734, 348] on span "25" at bounding box center [735, 353] width 13 height 15
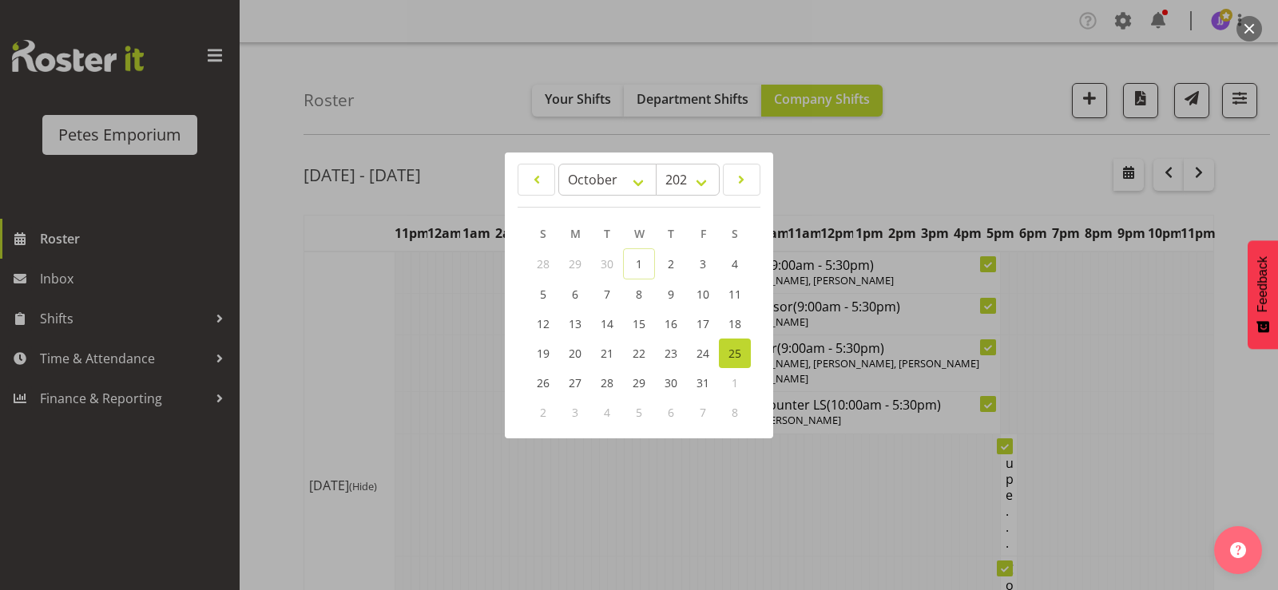
click at [956, 170] on div at bounding box center [639, 295] width 1278 height 590
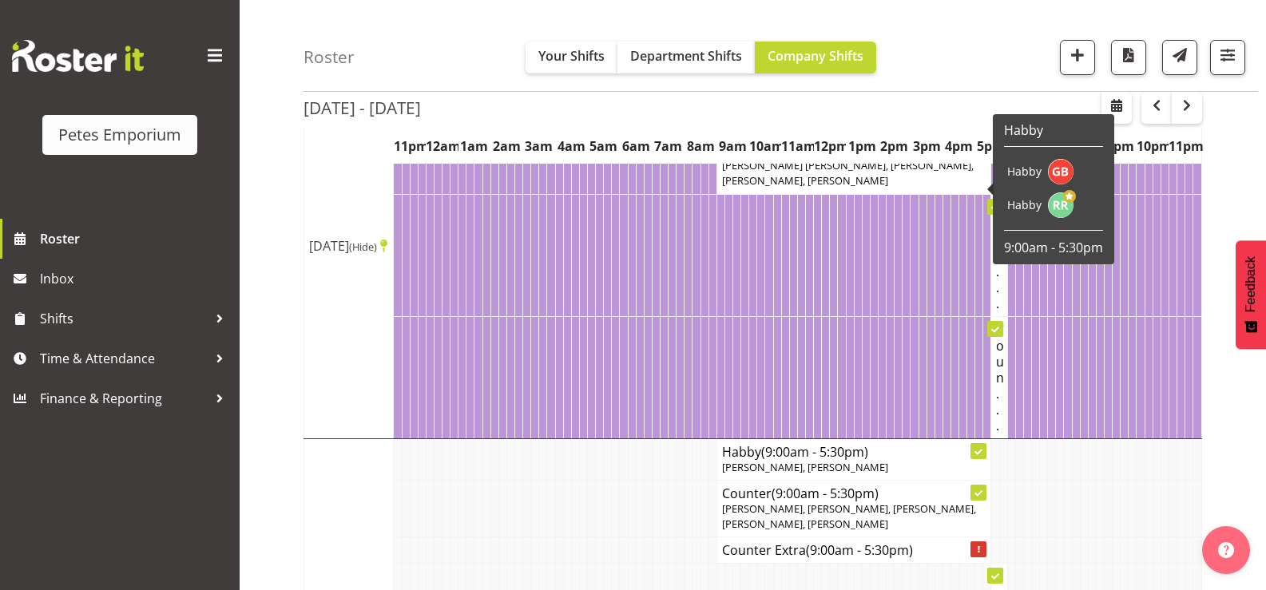
scroll to position [2397, 0]
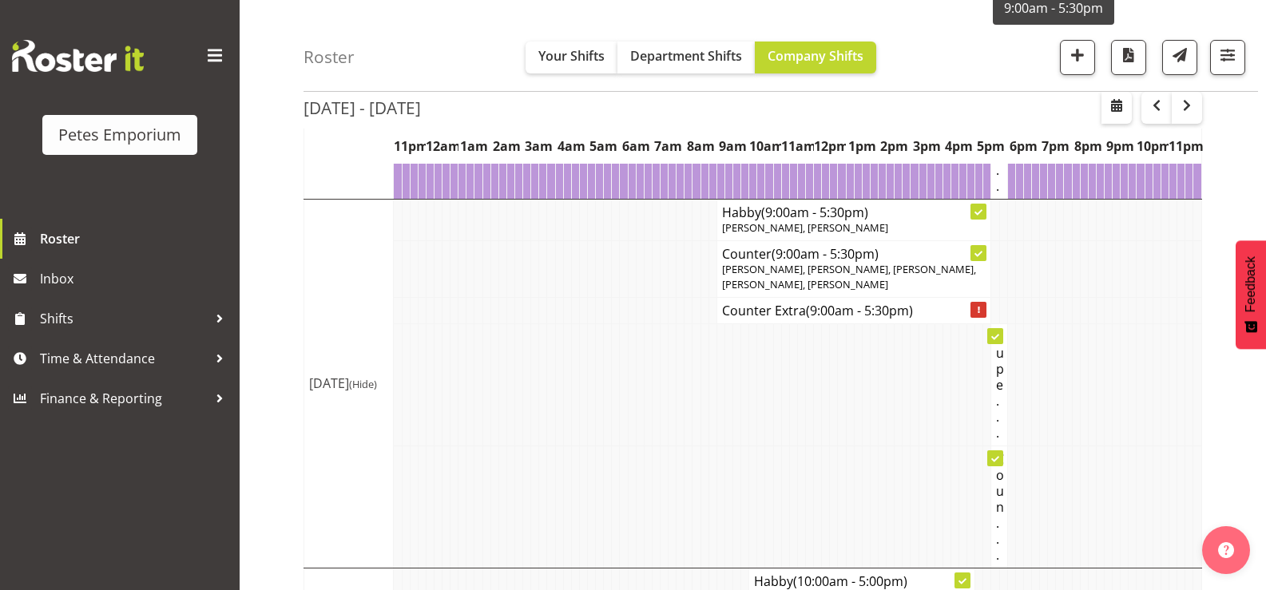
click at [617, 391] on td at bounding box center [616, 385] width 8 height 122
click at [1223, 70] on button "button" at bounding box center [1228, 57] width 35 height 35
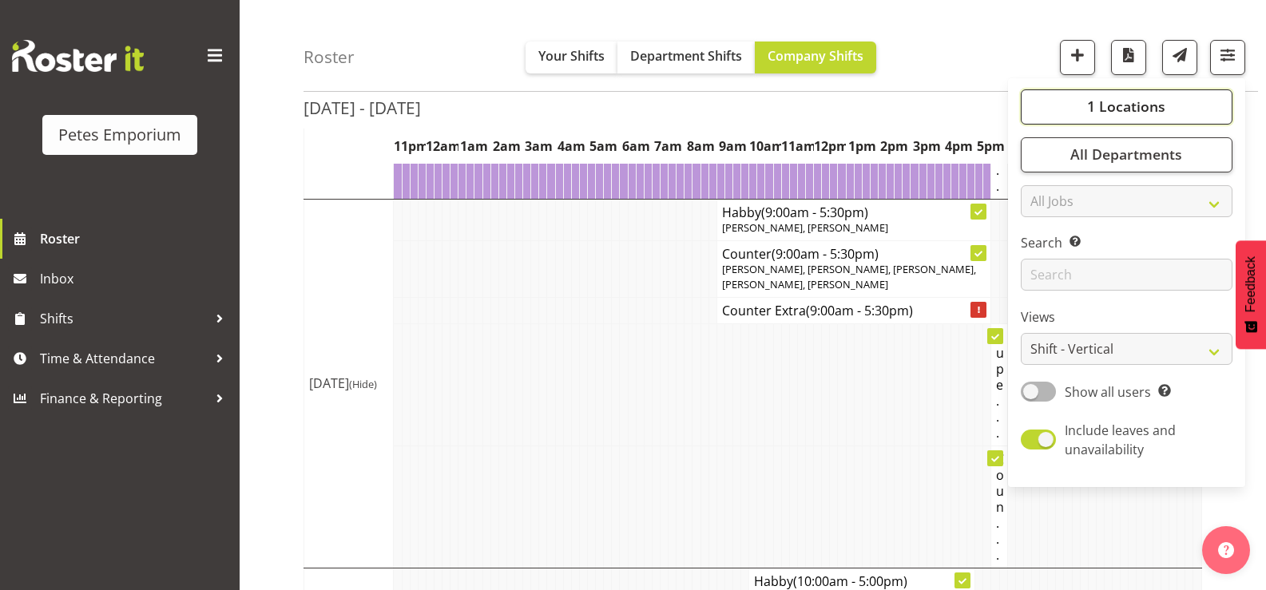
click at [1086, 105] on button "1 Locations" at bounding box center [1127, 106] width 212 height 35
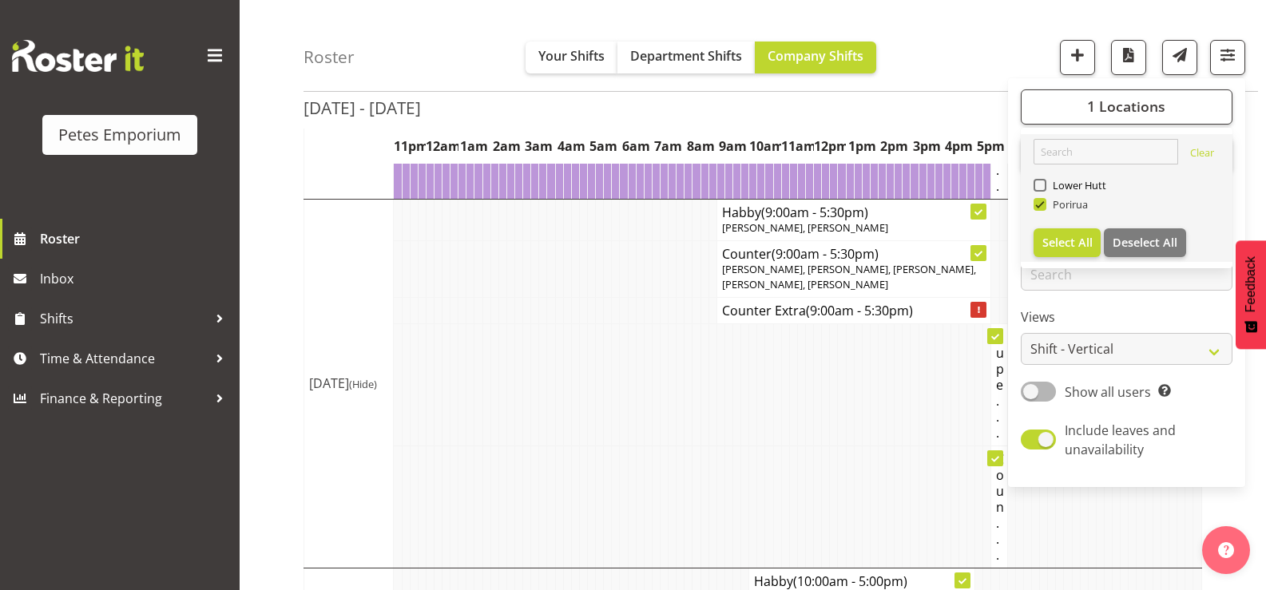
click at [1040, 203] on span at bounding box center [1040, 204] width 13 height 13
click at [1040, 203] on input "Porirua" at bounding box center [1039, 205] width 10 height 10
checkbox input "false"
click at [1041, 183] on span at bounding box center [1040, 185] width 13 height 13
click at [1041, 183] on input "Lower Hutt" at bounding box center [1039, 186] width 10 height 10
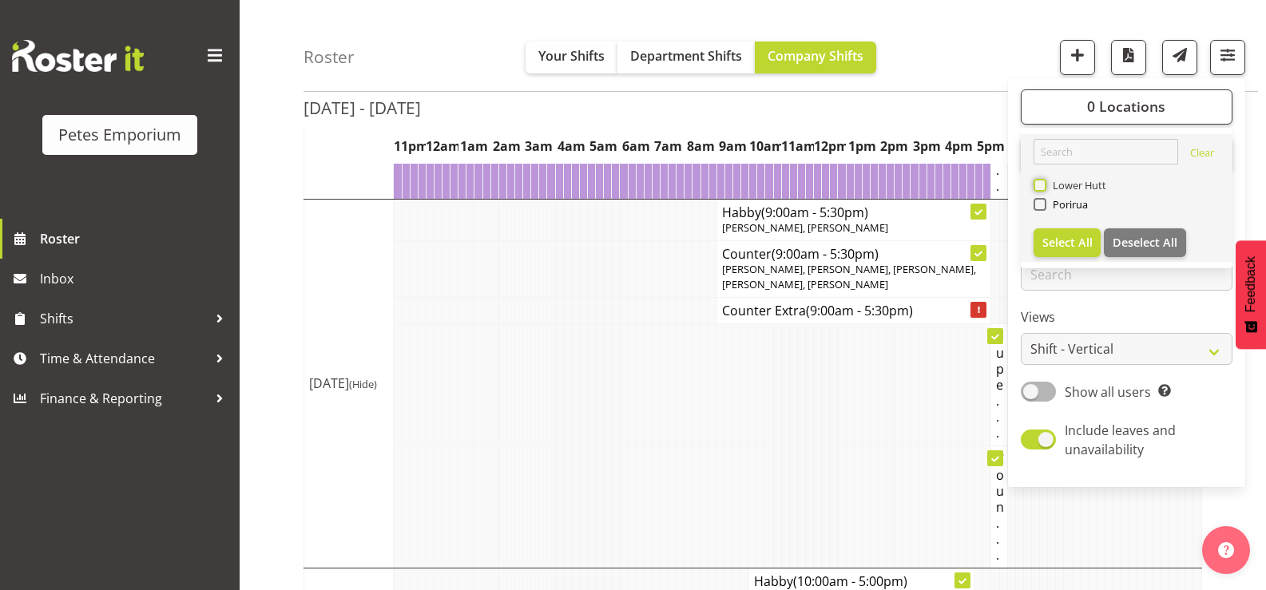
checkbox input "true"
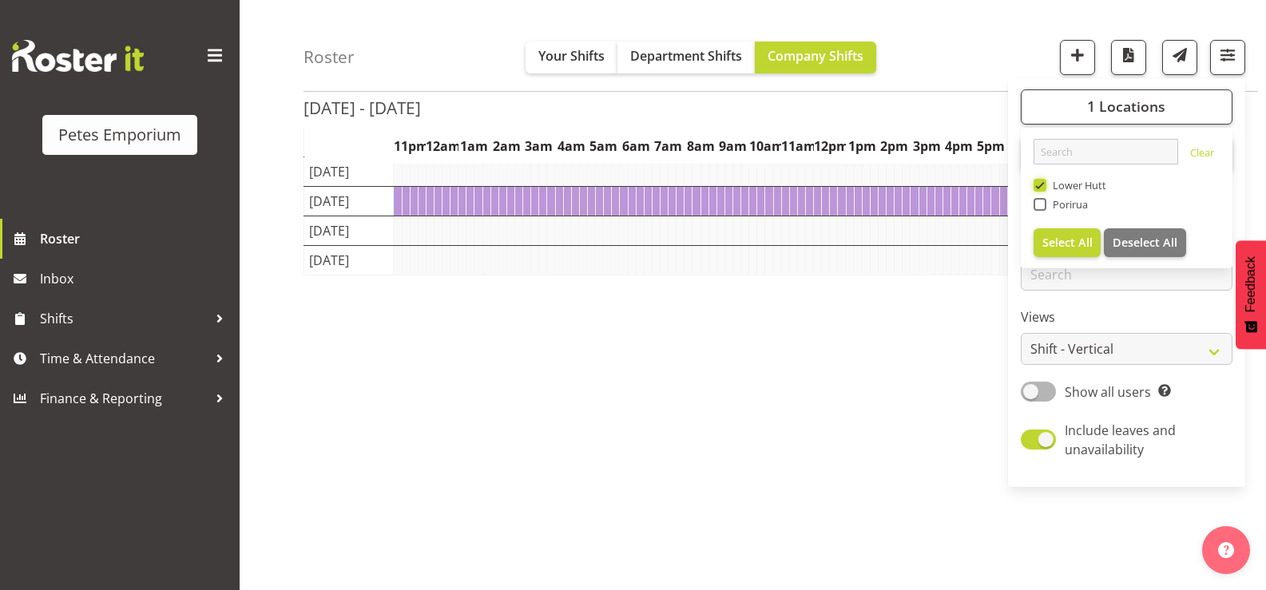
scroll to position [2397, 0]
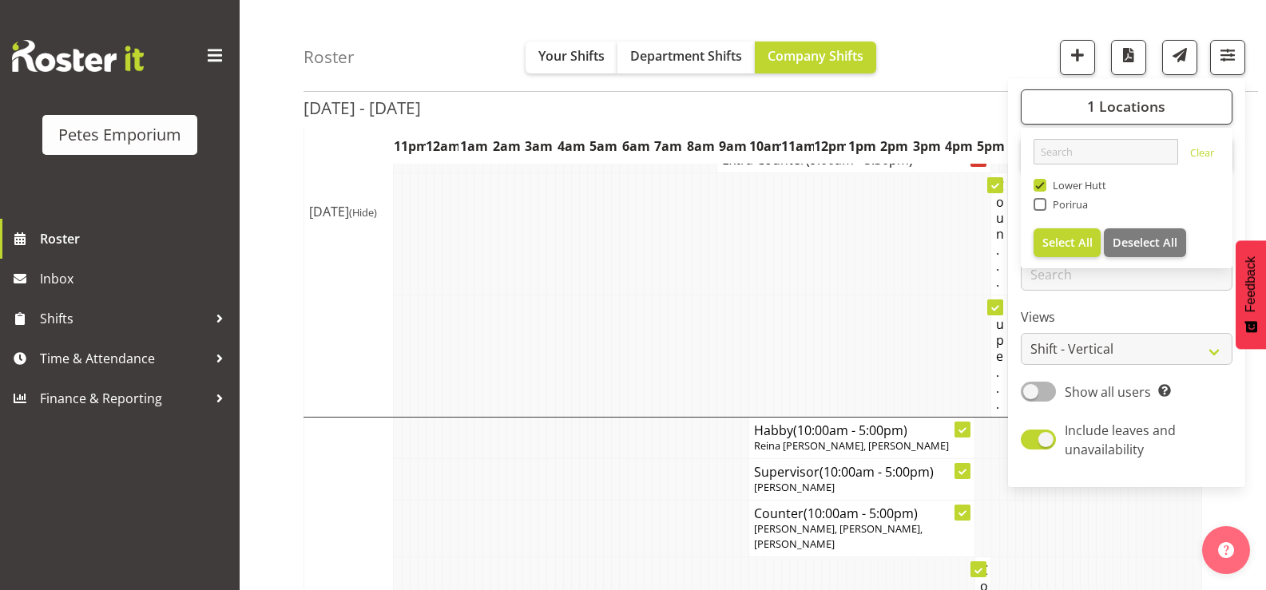
click at [694, 329] on tr "Supe..." at bounding box center [753, 356] width 898 height 122
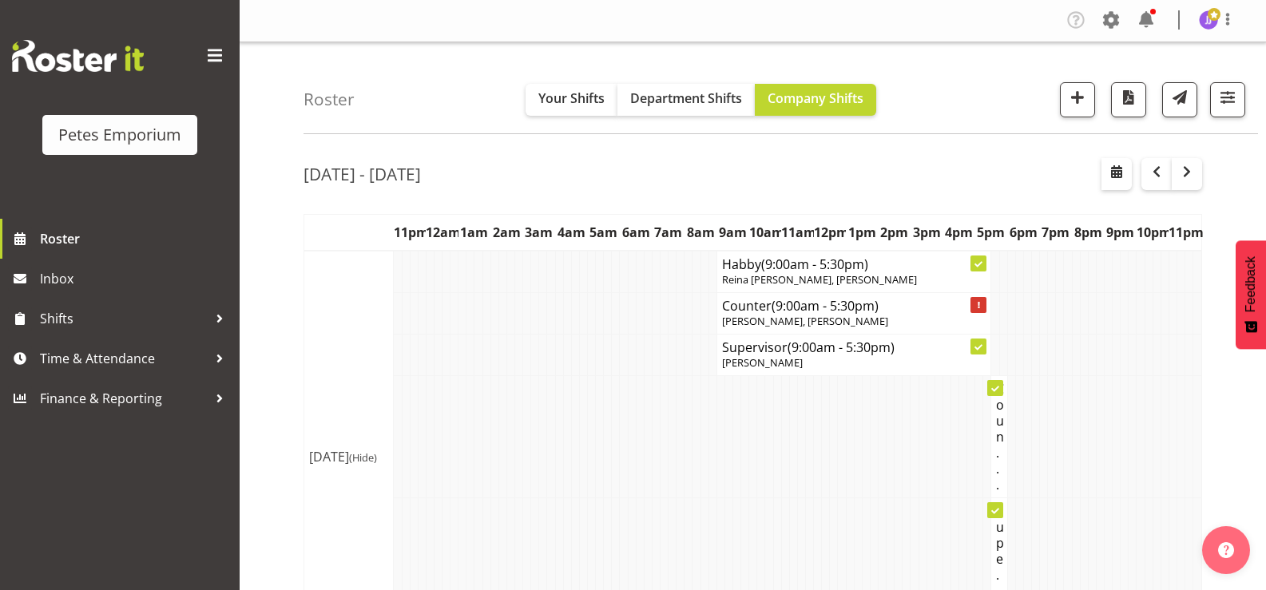
scroll to position [0, 0]
click at [1204, 22] on img at bounding box center [1208, 20] width 19 height 19
click at [1126, 81] on link "Log Out" at bounding box center [1160, 84] width 153 height 29
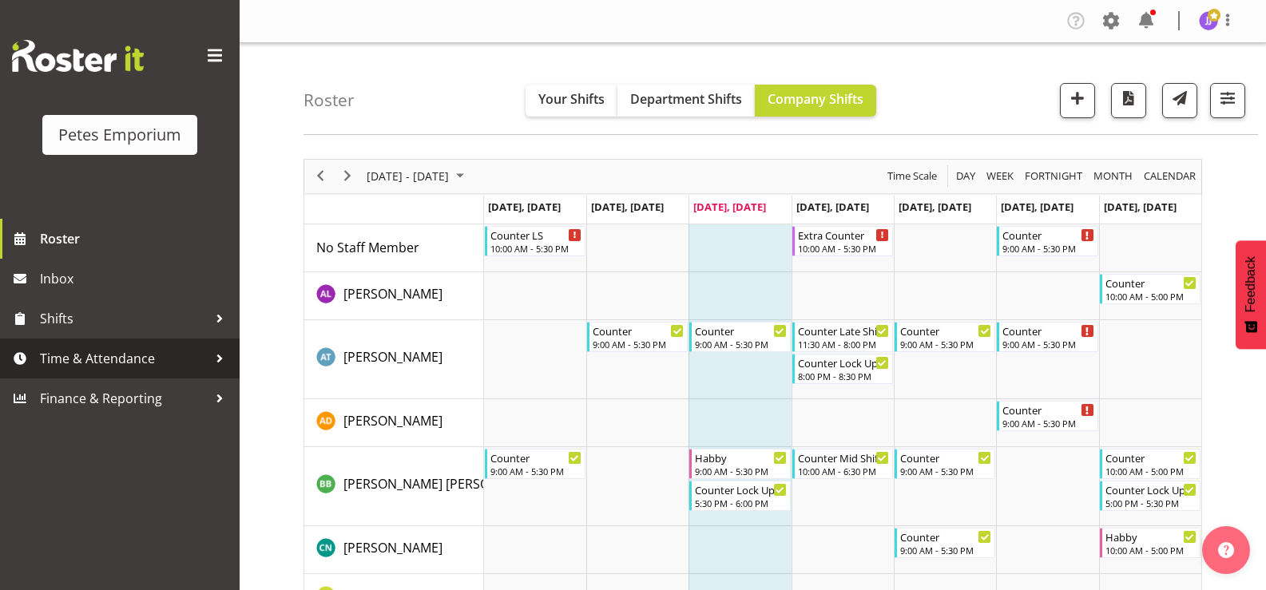
click at [134, 360] on span "Time & Attendance" at bounding box center [124, 359] width 168 height 24
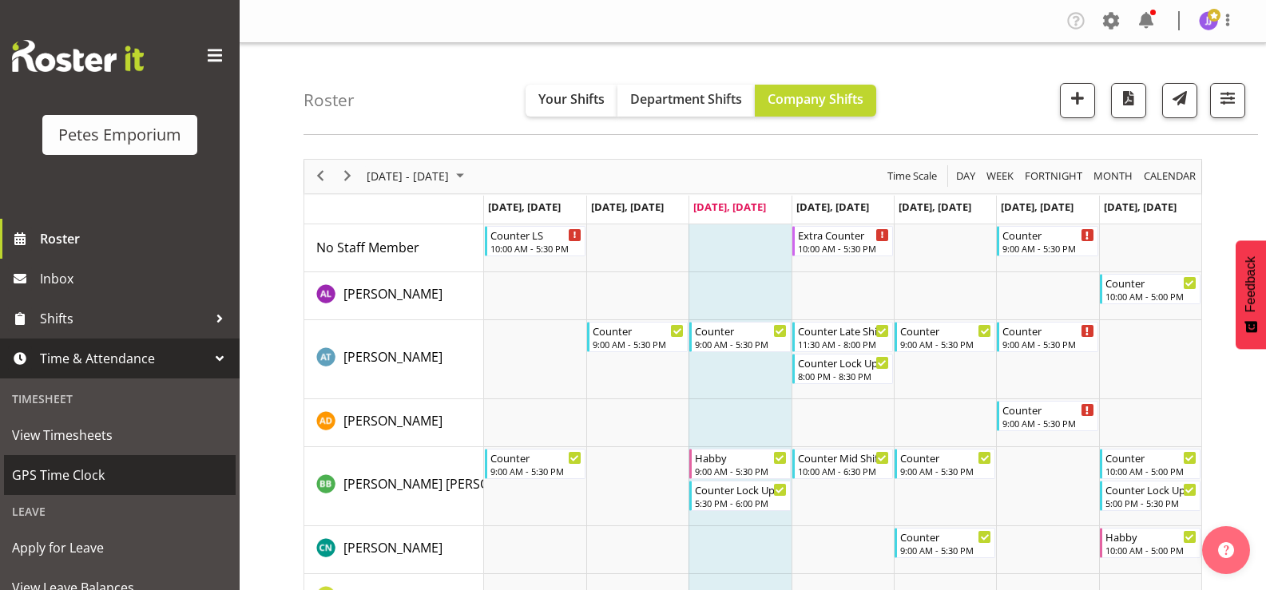
click at [46, 475] on span "GPS Time Clock" at bounding box center [120, 475] width 216 height 24
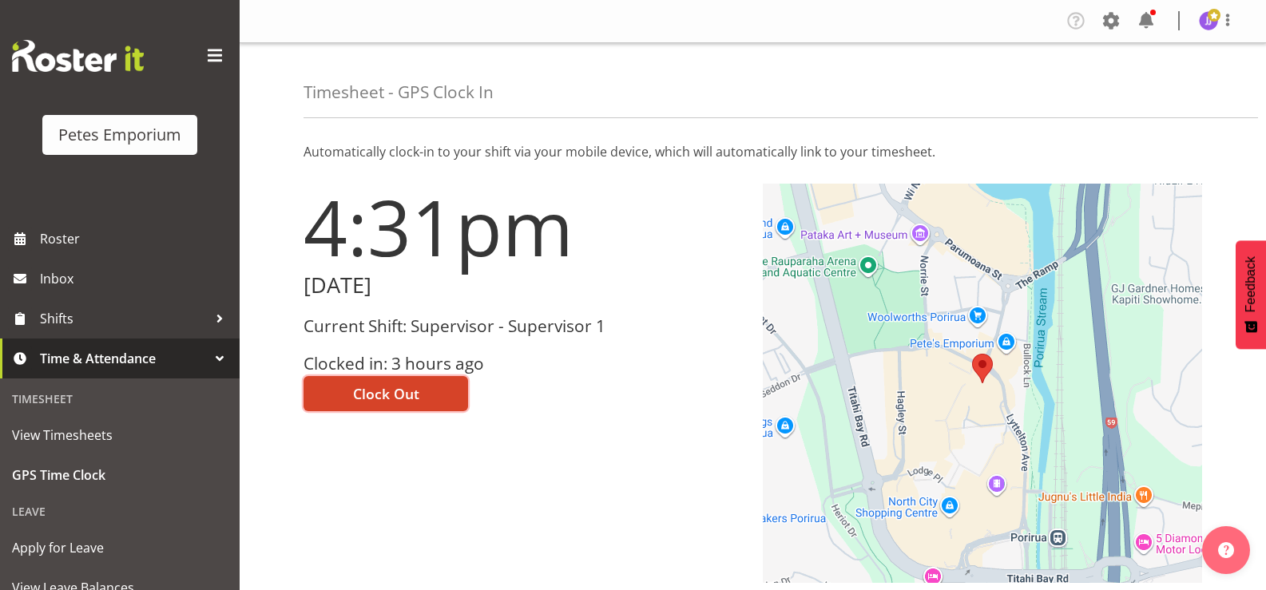
click at [388, 390] on span "Clock Out" at bounding box center [386, 394] width 66 height 21
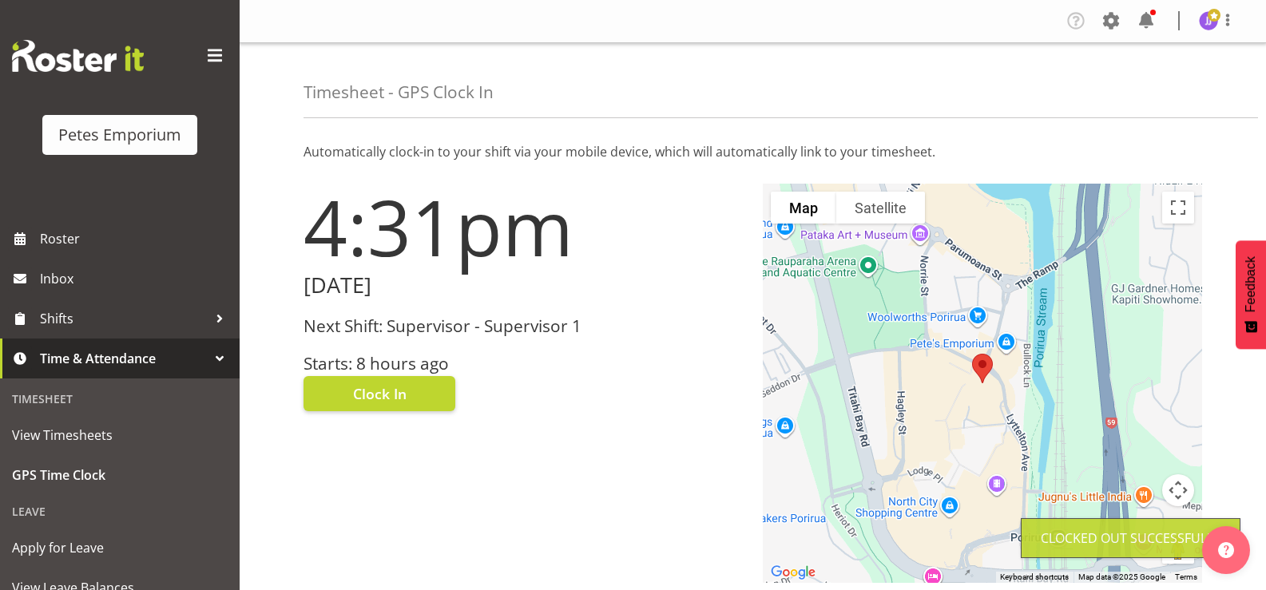
click at [1217, 25] on img at bounding box center [1208, 20] width 19 height 19
click at [1179, 78] on link "Log Out" at bounding box center [1160, 84] width 153 height 29
